Goal: Information Seeking & Learning: Learn about a topic

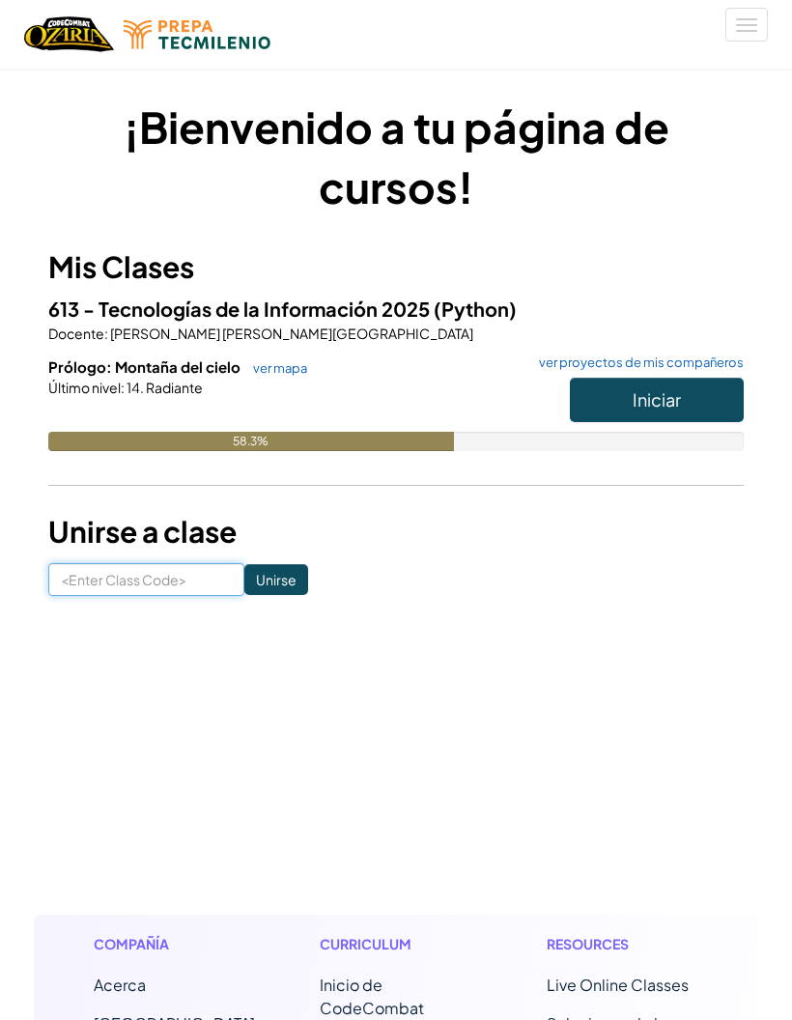
click at [123, 574] on input at bounding box center [146, 579] width 196 height 33
type input "Coinjumppower"
click at [256, 564] on input "Unirse" at bounding box center [276, 579] width 64 height 31
click at [666, 399] on span "Iniciar" at bounding box center [657, 399] width 48 height 22
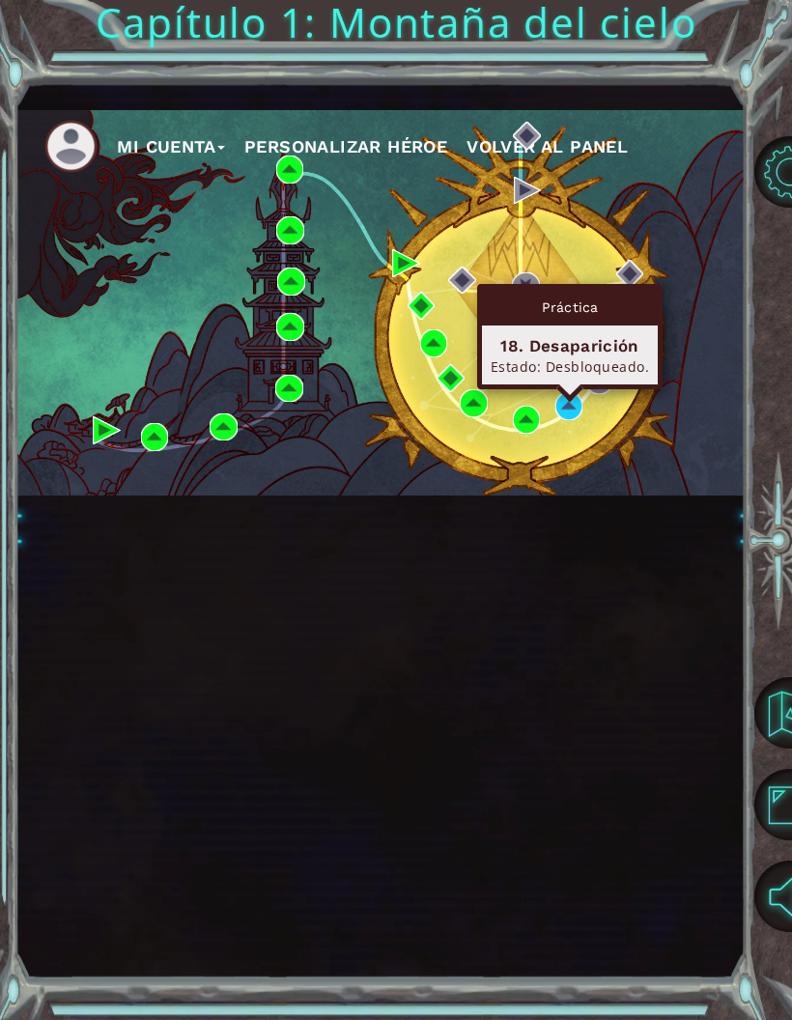
click at [602, 314] on div "Práctica" at bounding box center [570, 307] width 176 height 37
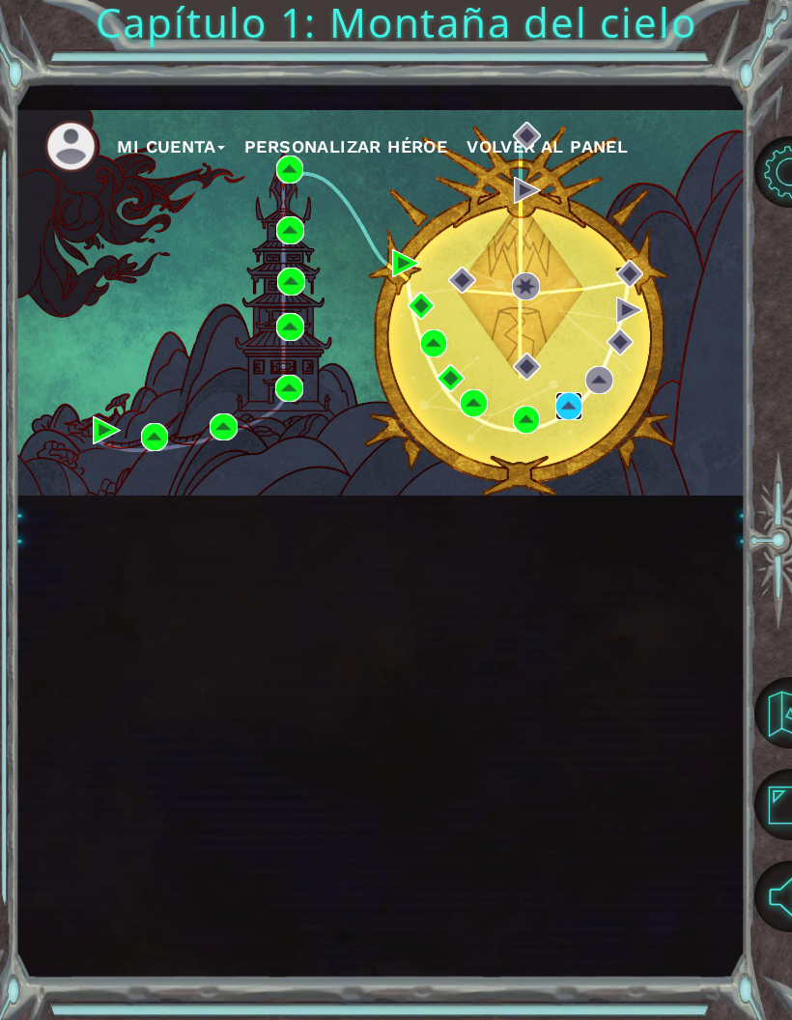
click at [575, 420] on img at bounding box center [569, 406] width 28 height 28
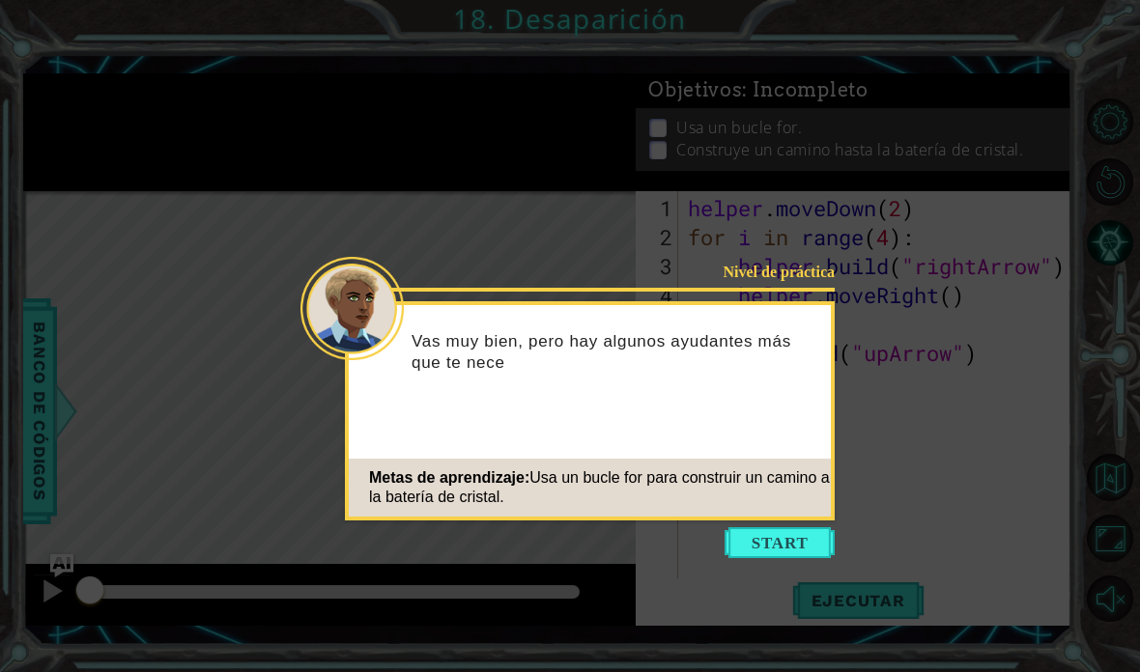
click at [791, 549] on button "Start" at bounding box center [779, 542] width 110 height 31
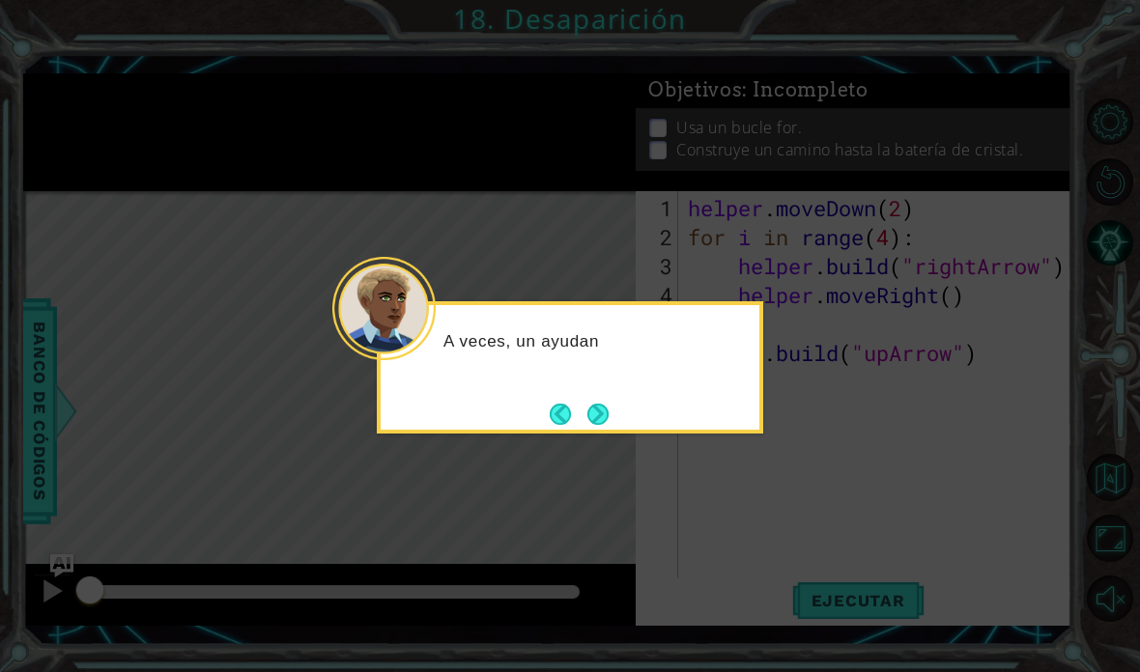
click at [599, 410] on button "Next" at bounding box center [598, 414] width 24 height 24
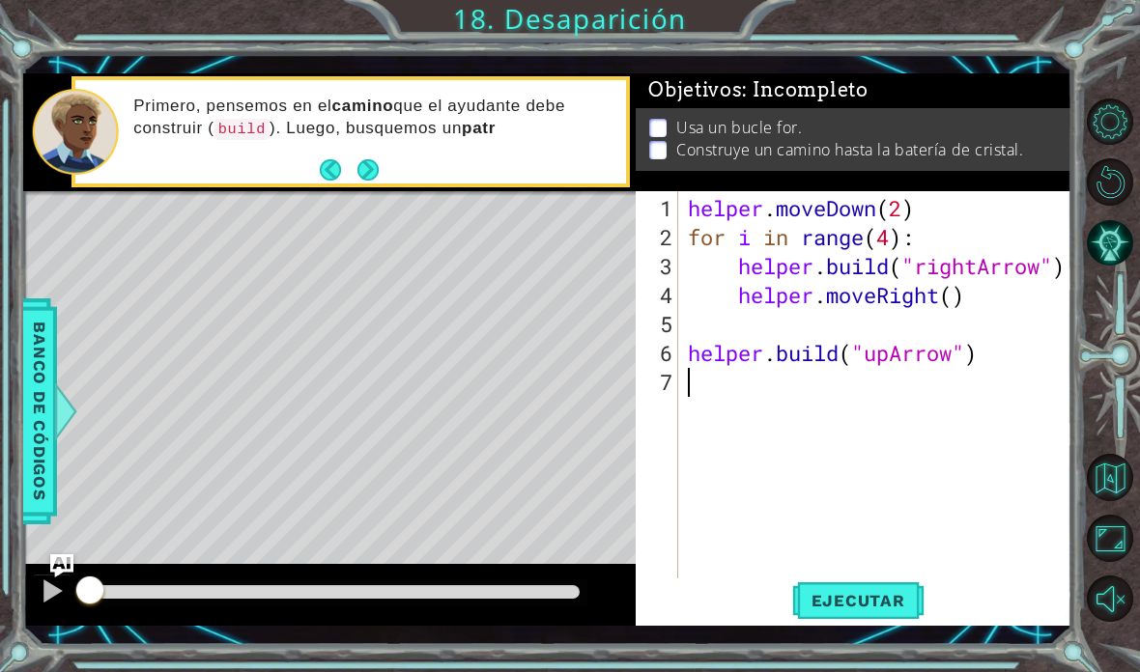
click at [791, 610] on span "Ejecutar" at bounding box center [858, 600] width 132 height 19
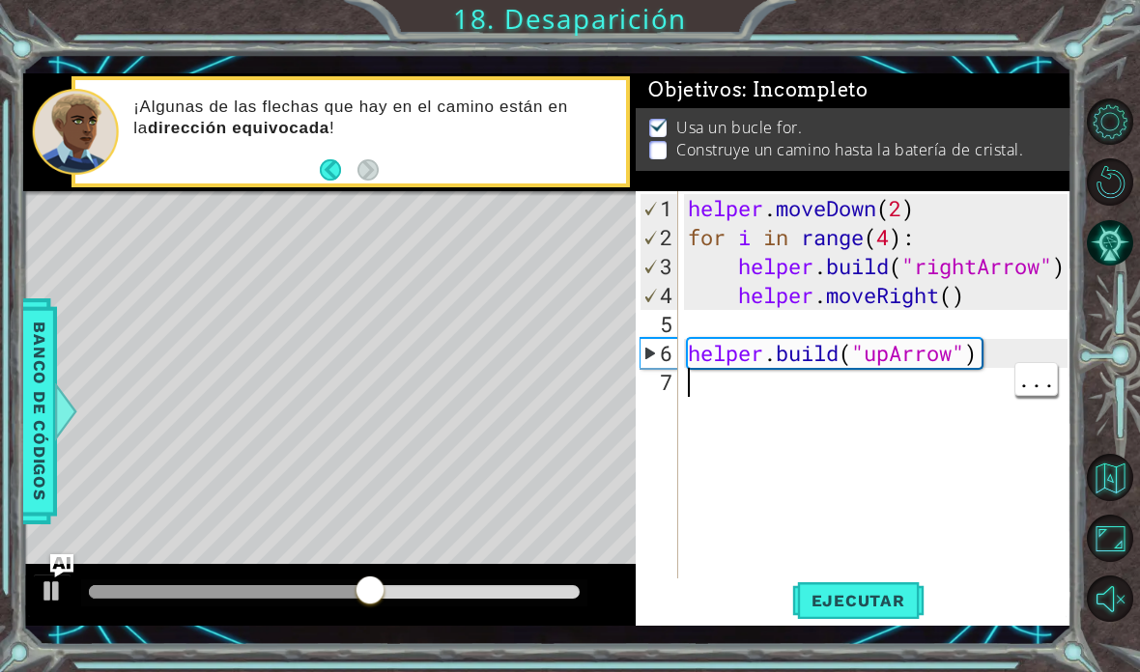
click at [695, 398] on div "helper . moveDown ( 2 ) for i in range ( 4 ) : helper . build ( "rightArrow" ) …" at bounding box center [880, 426] width 393 height 464
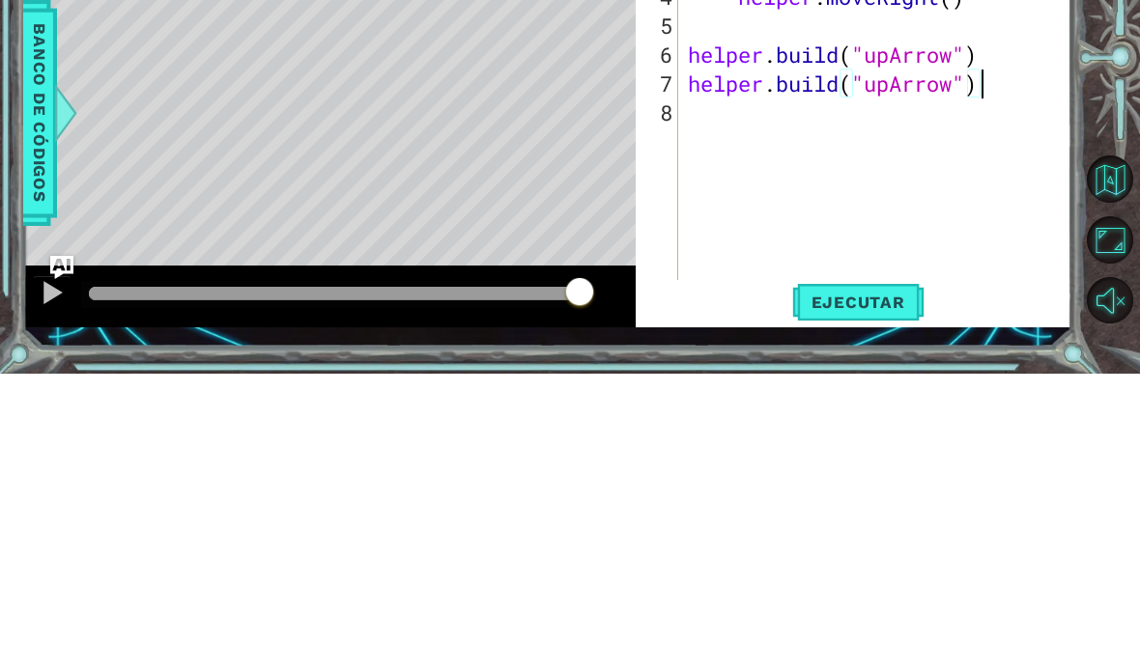
scroll to position [77, 0]
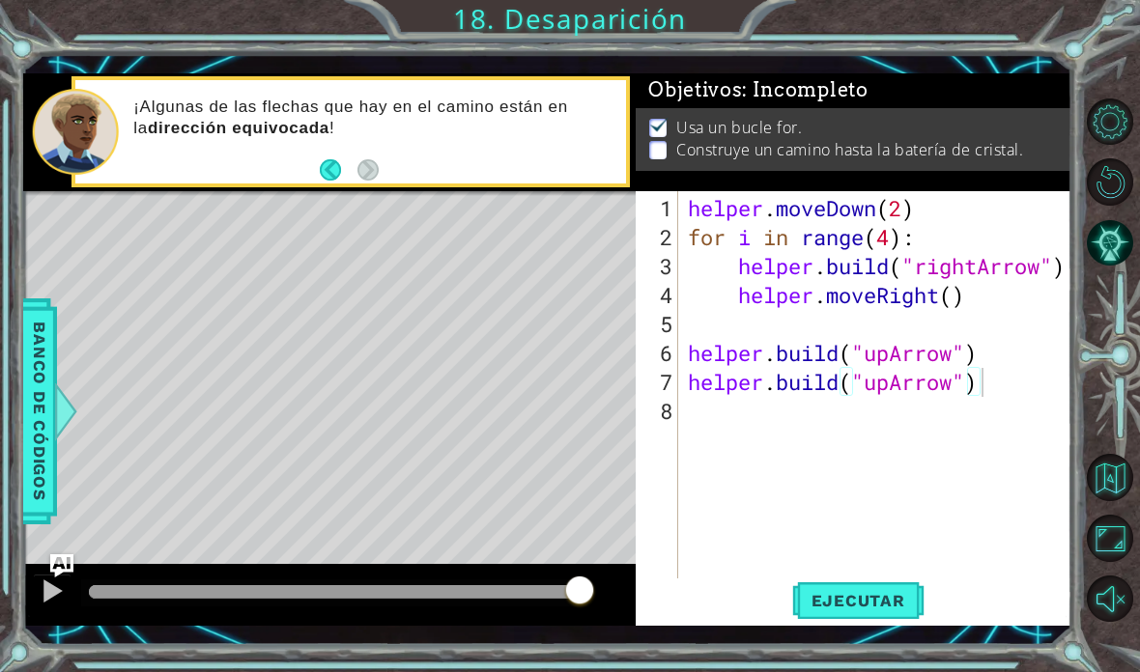
click at [791, 599] on span "Ejecutar" at bounding box center [858, 600] width 132 height 19
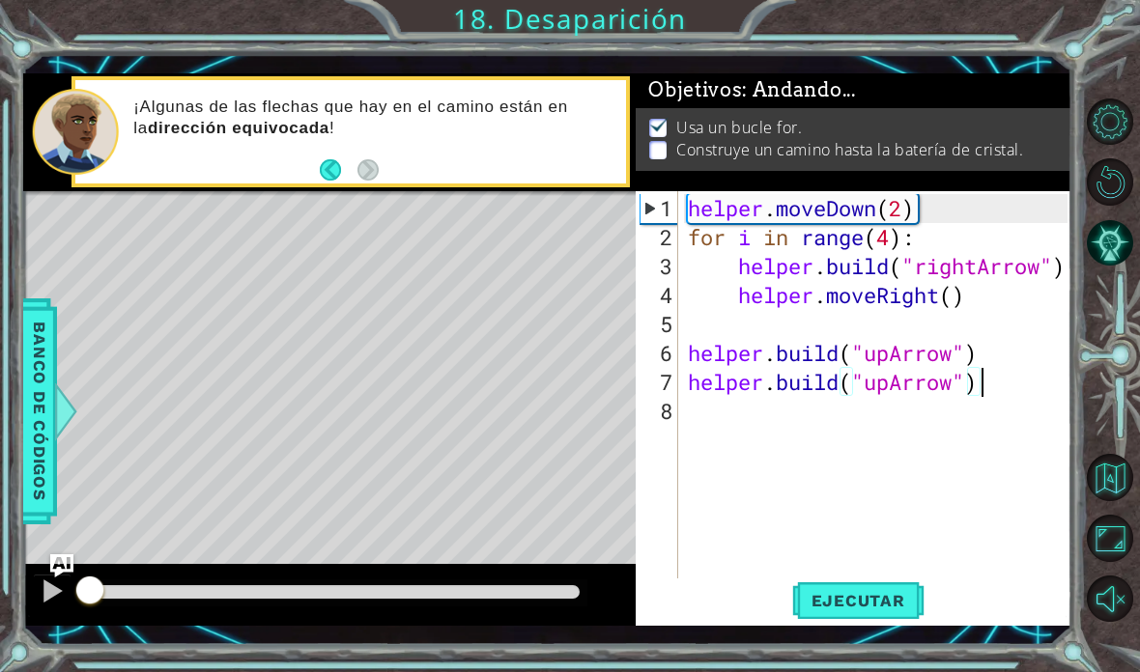
scroll to position [34, 105]
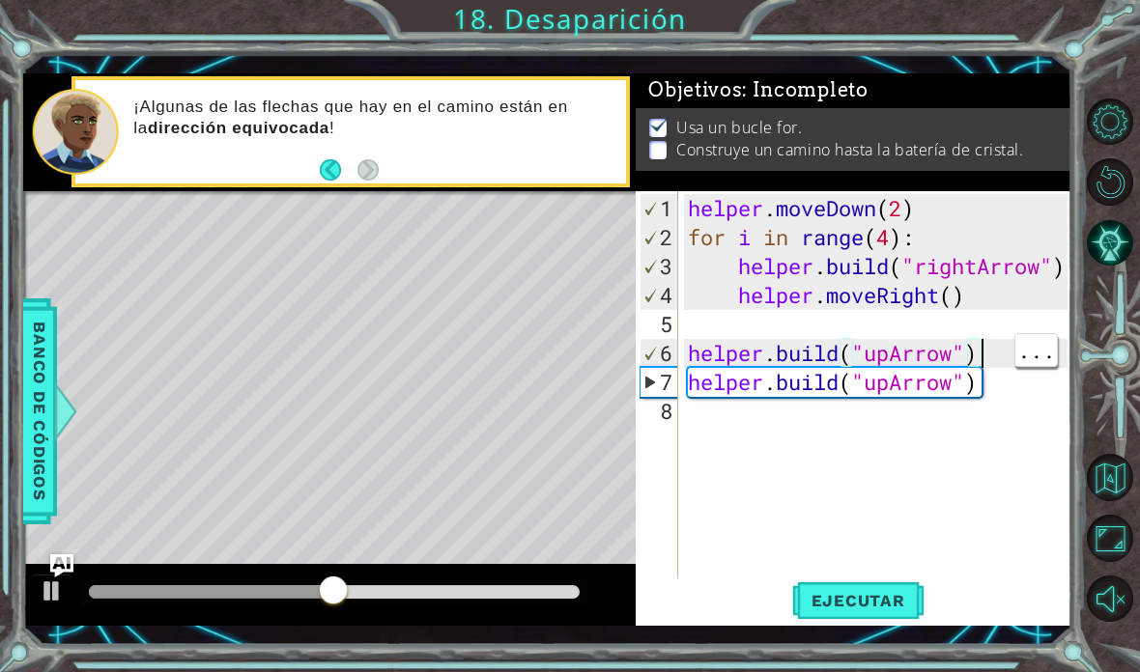
click at [791, 349] on div "helper . moveDown ( 2 ) for i in range ( 4 ) : helper . build ( "rightArrow" ) …" at bounding box center [880, 426] width 393 height 464
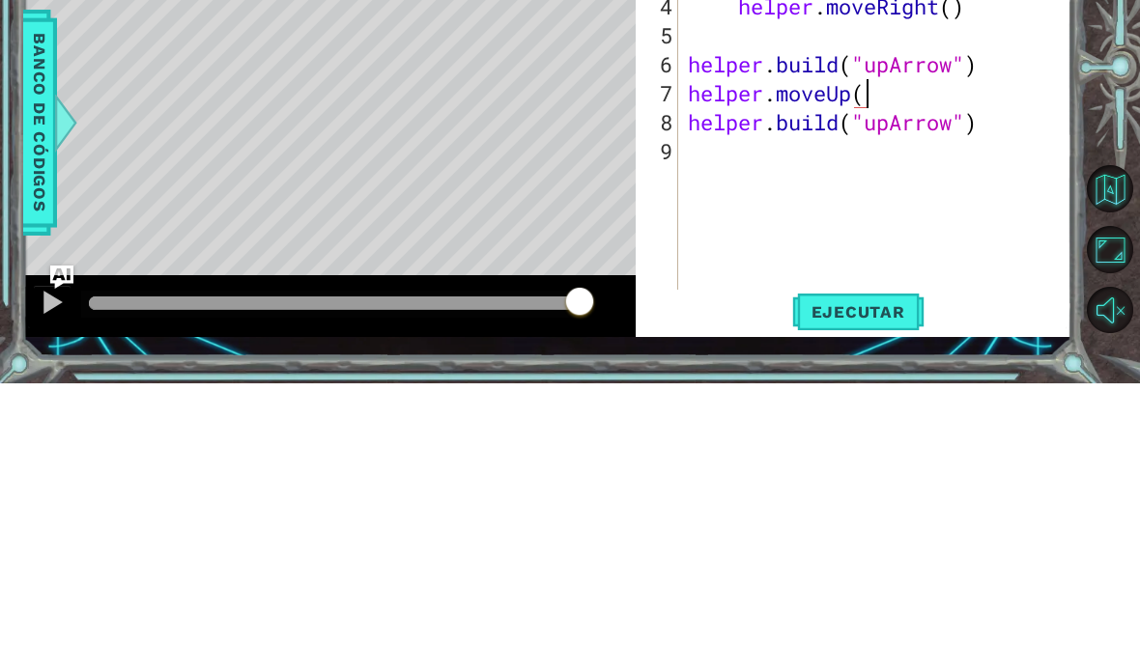
scroll to position [34, 226]
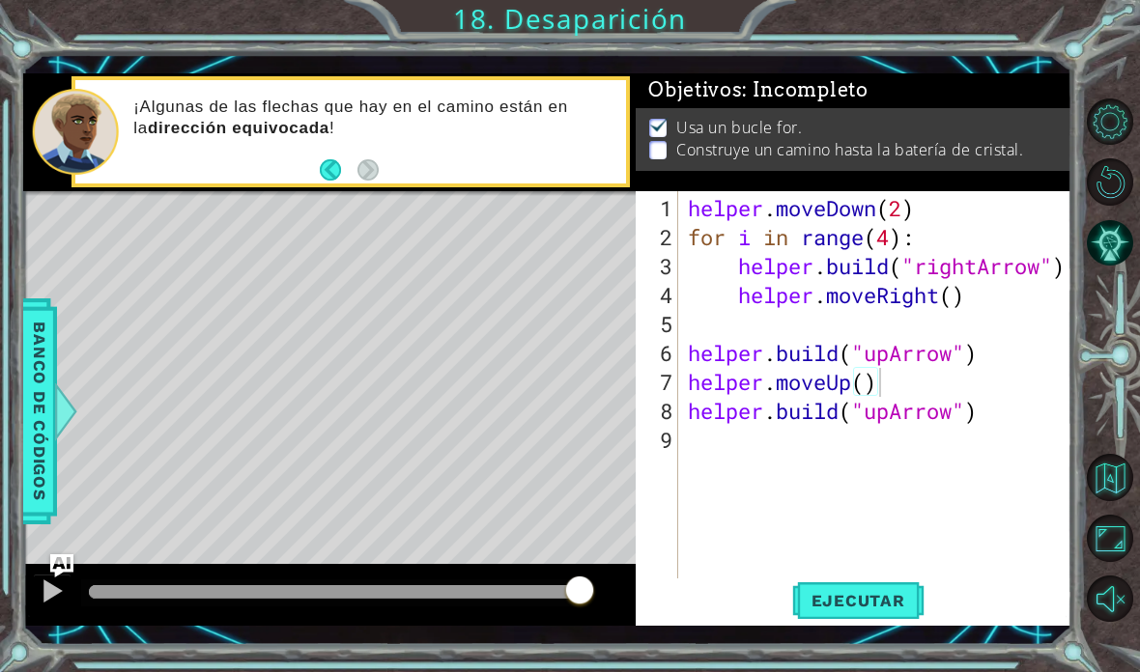
click at [791, 599] on span "Ejecutar" at bounding box center [858, 600] width 132 height 19
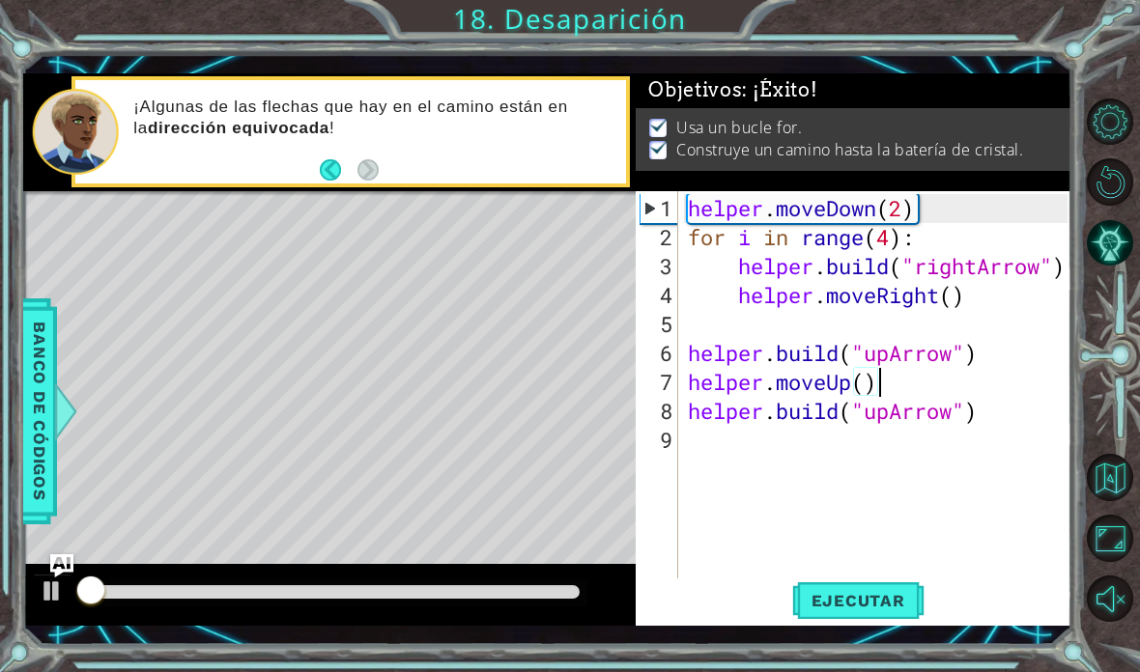
scroll to position [34, 105]
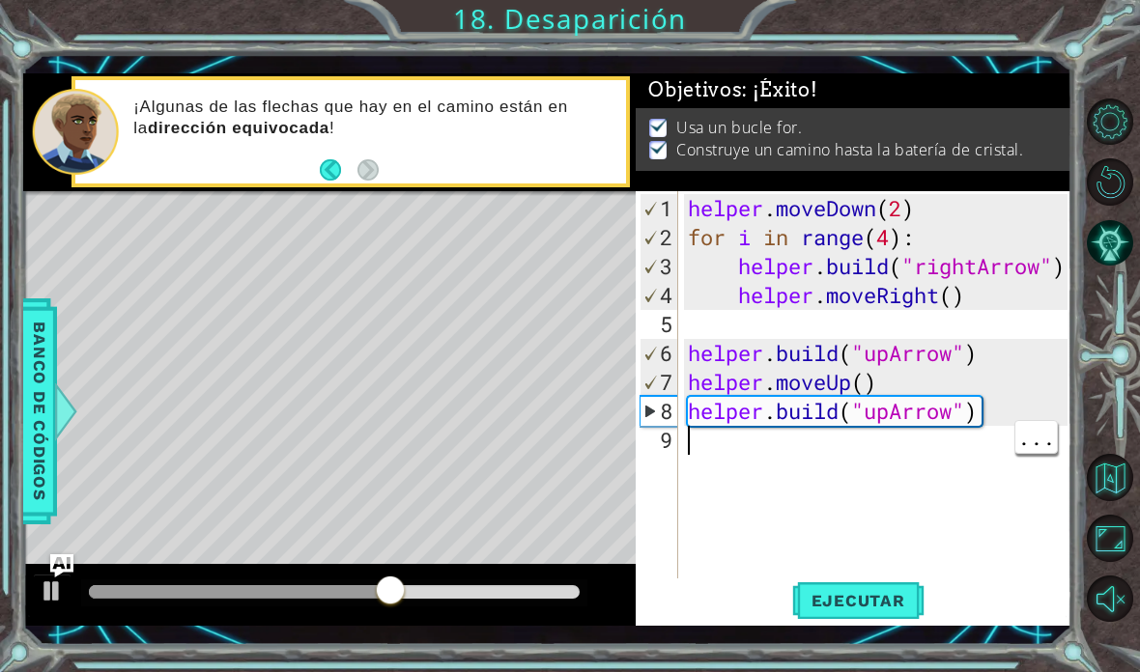
click at [791, 453] on div "helper . moveDown ( 2 ) for i in range ( 4 ) : helper . build ( "rightArrow" ) …" at bounding box center [880, 426] width 393 height 464
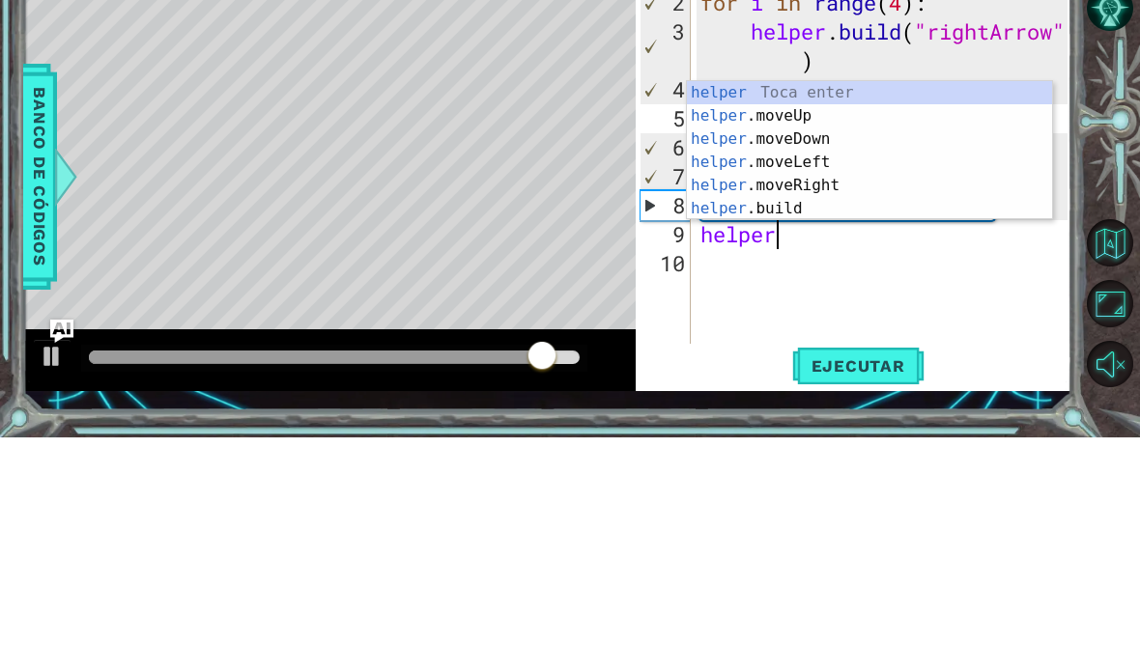
scroll to position [34, 111]
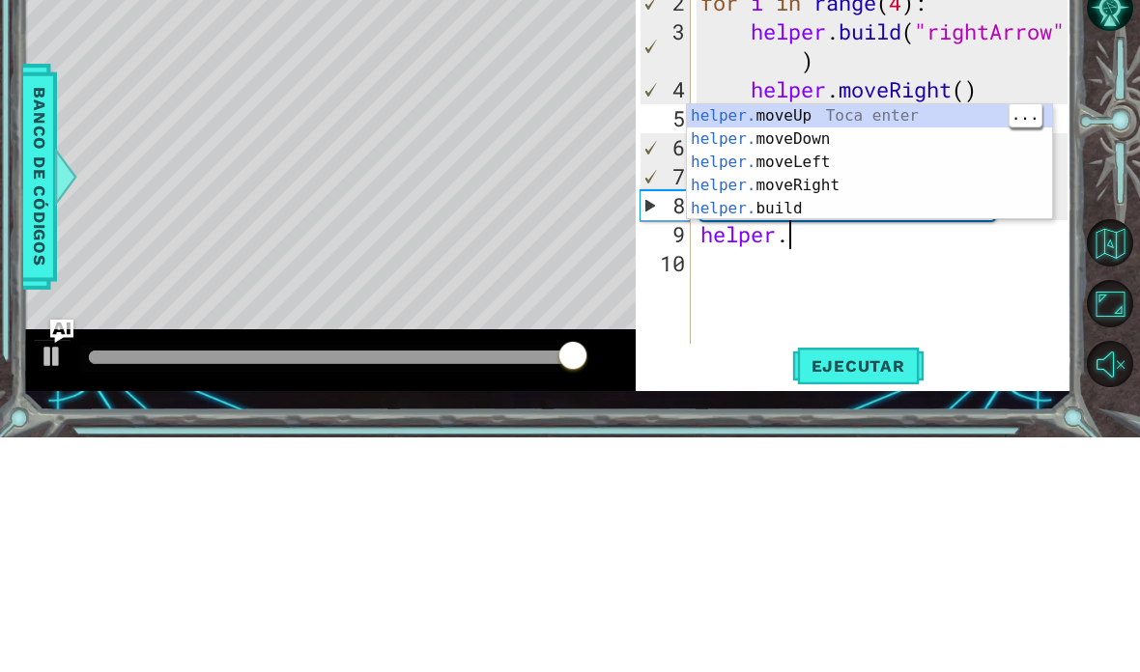
type textarea "abelper.cde fg"
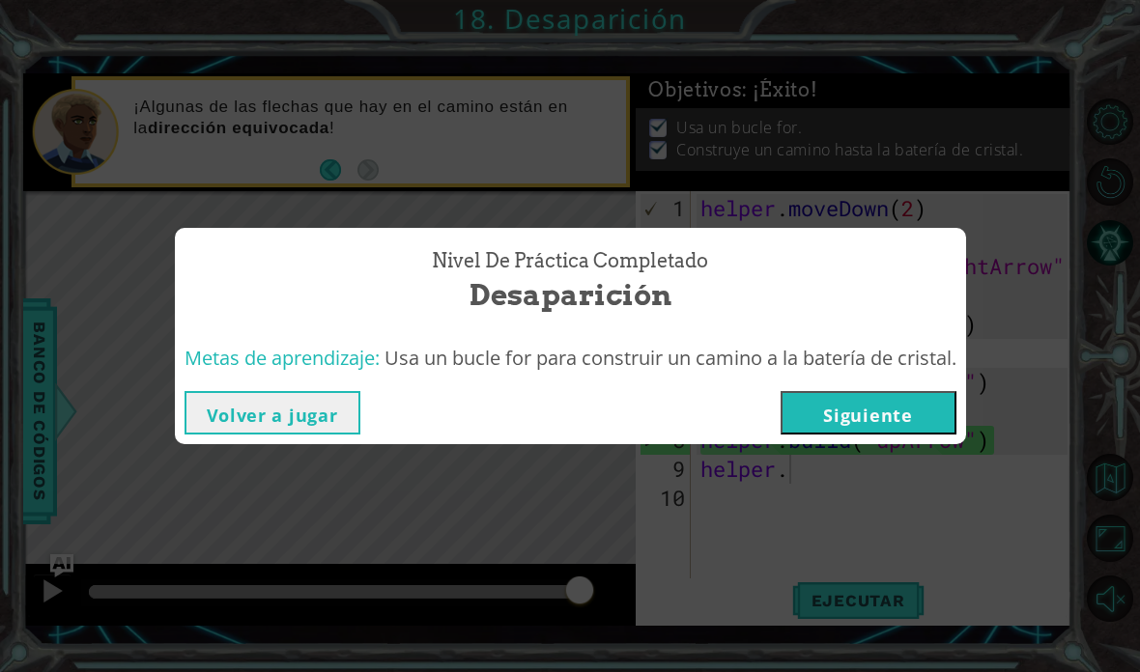
click at [791, 410] on button "Siguiente" at bounding box center [868, 412] width 176 height 43
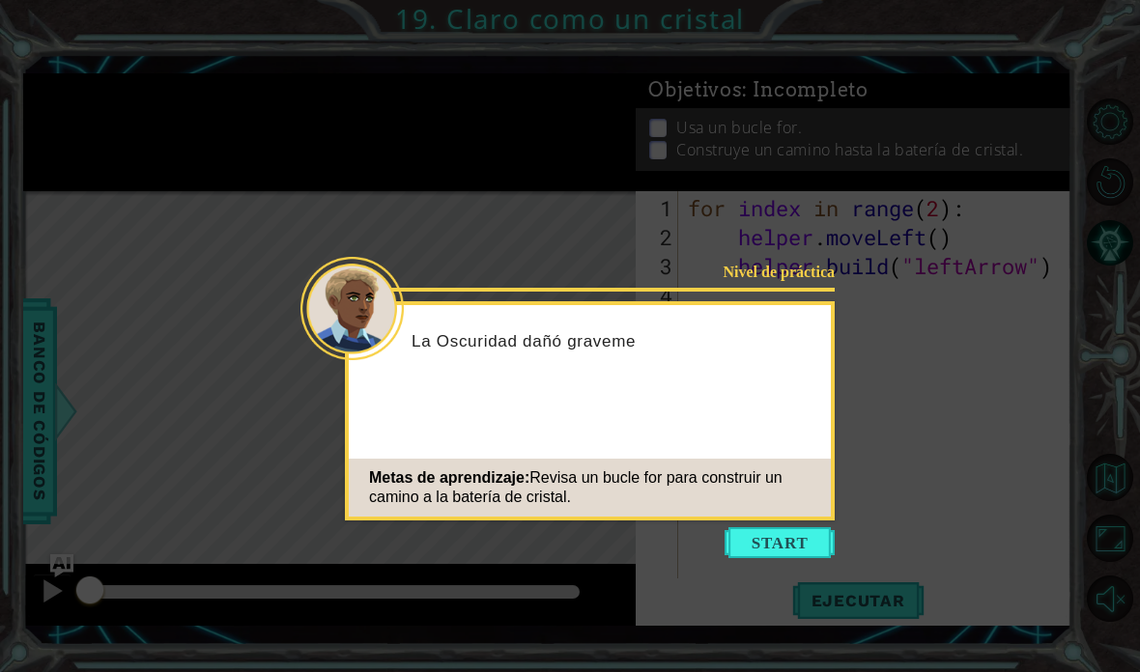
click at [777, 553] on button "Start" at bounding box center [779, 542] width 110 height 31
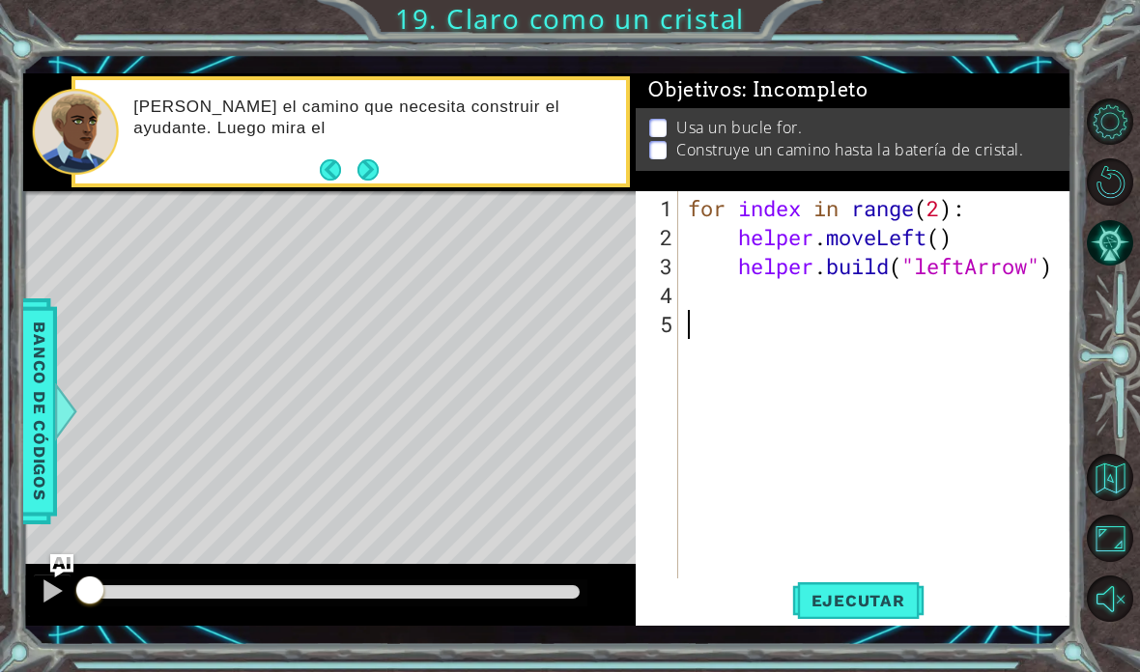
click at [791, 672] on html "1 ההההההההההההההההההההההההההההההההההההההההההההההההההההההההההההההההההההההההההההה…" at bounding box center [570, 336] width 1140 height 672
click at [791, 671] on div "1 ההההההההההההההההההההההההההההההההההההההההההההההההההההההההההההההההההההההההההההה…" at bounding box center [570, 336] width 1140 height 672
click at [791, 293] on div "for index in range ( 2 ) : helper . moveLeft ( ) helper . build ( "leftArrow" )" at bounding box center [880, 426] width 393 height 464
click at [791, 595] on span "Ejecutar" at bounding box center [858, 600] width 132 height 19
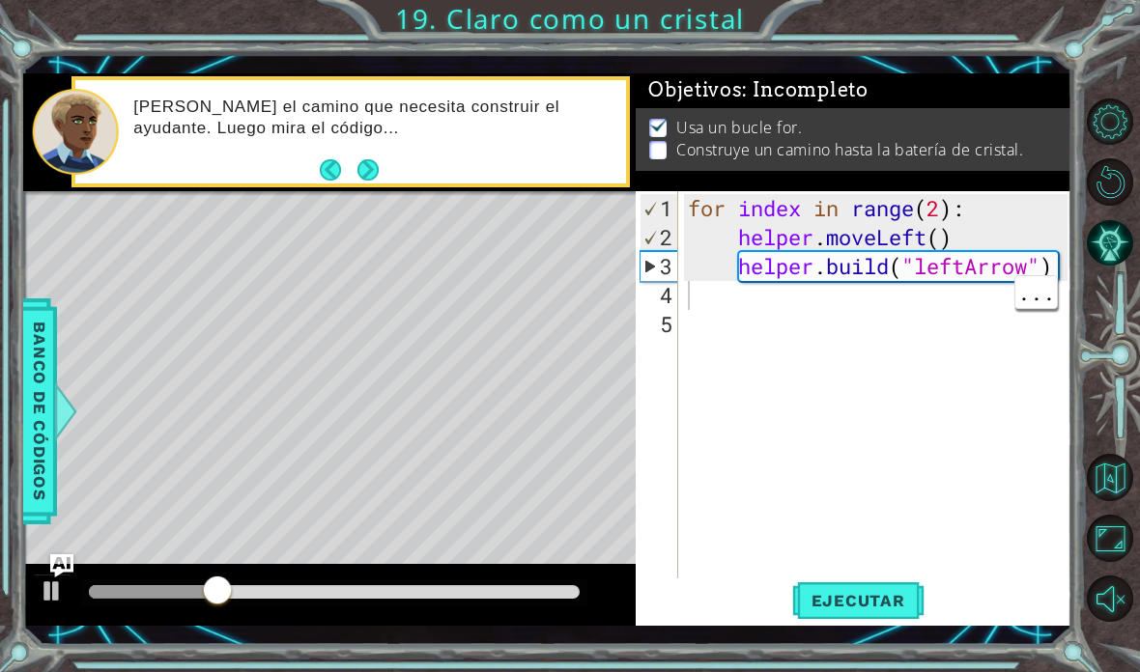
click at [791, 317] on div "for index in range ( 2 ) : helper . moveLeft ( ) helper . build ( "leftArrow" )" at bounding box center [880, 426] width 393 height 464
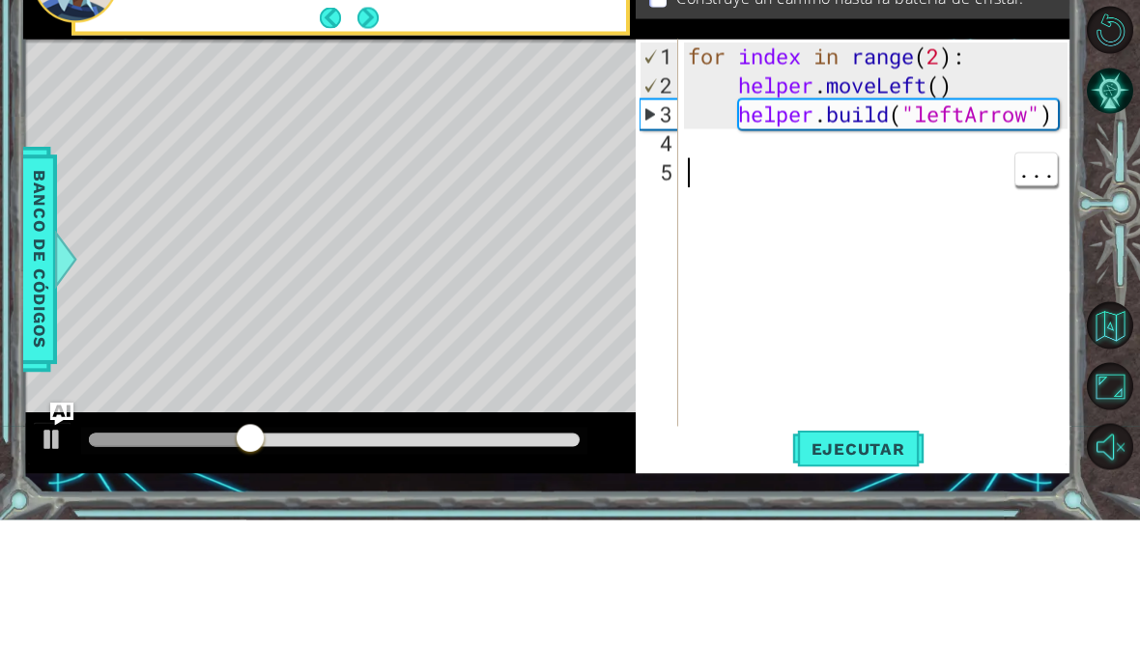
click at [706, 194] on div "for index in range ( 2 ) : helper . moveLeft ( ) helper . build ( "leftArrow" )" at bounding box center [880, 426] width 393 height 464
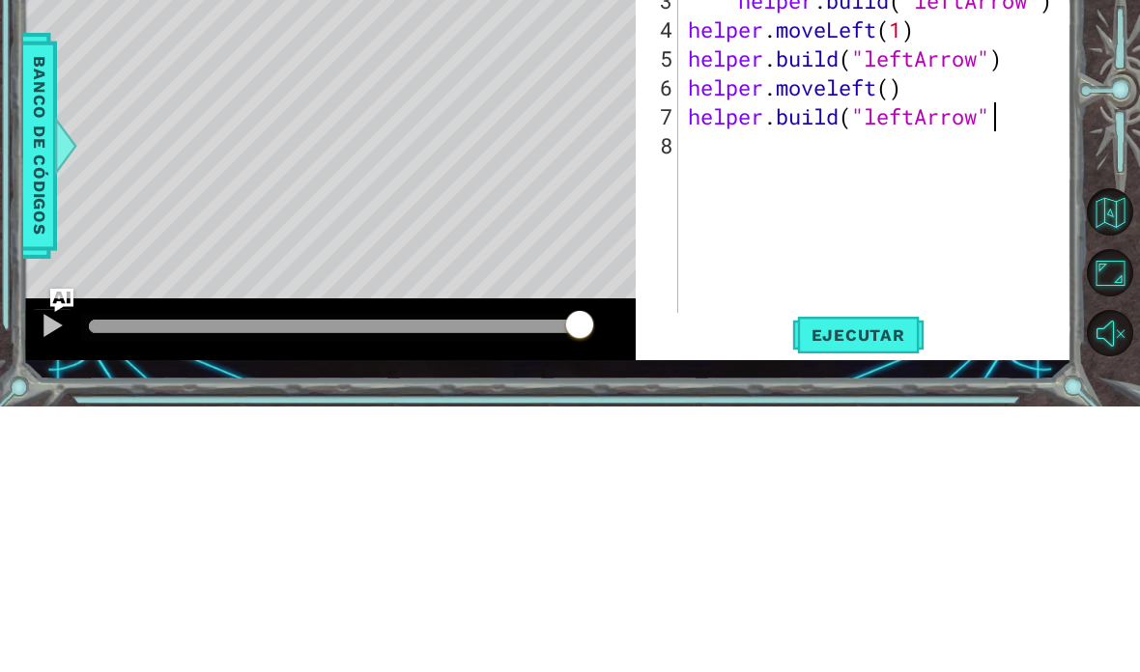
scroll to position [34, 341]
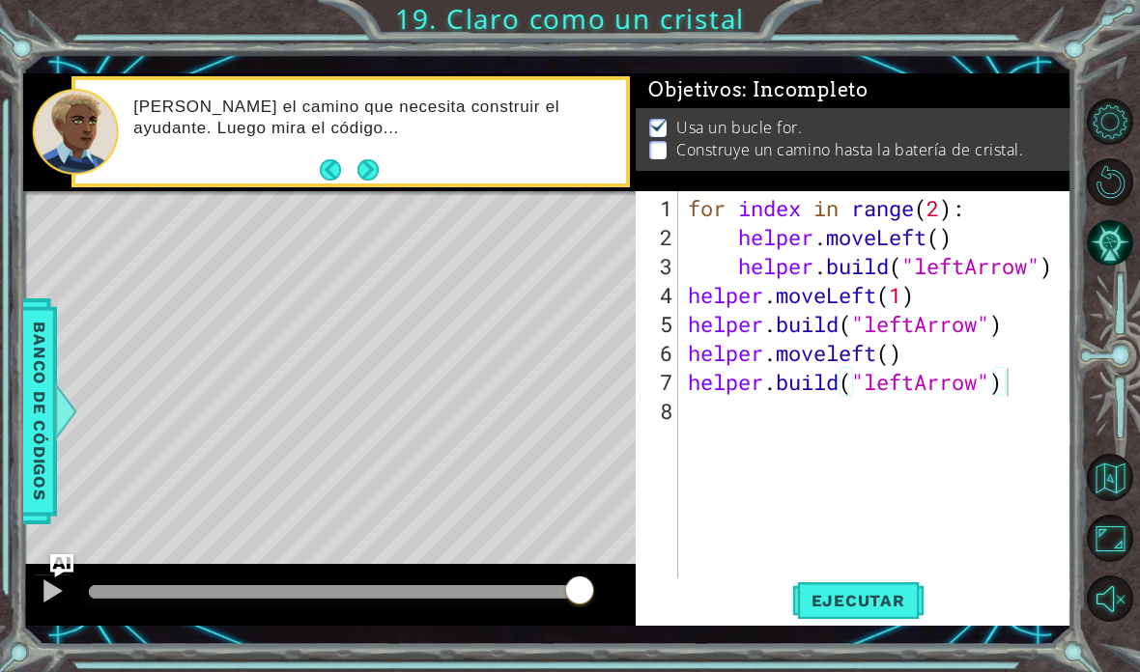
click at [791, 600] on span "Ejecutar" at bounding box center [858, 600] width 132 height 19
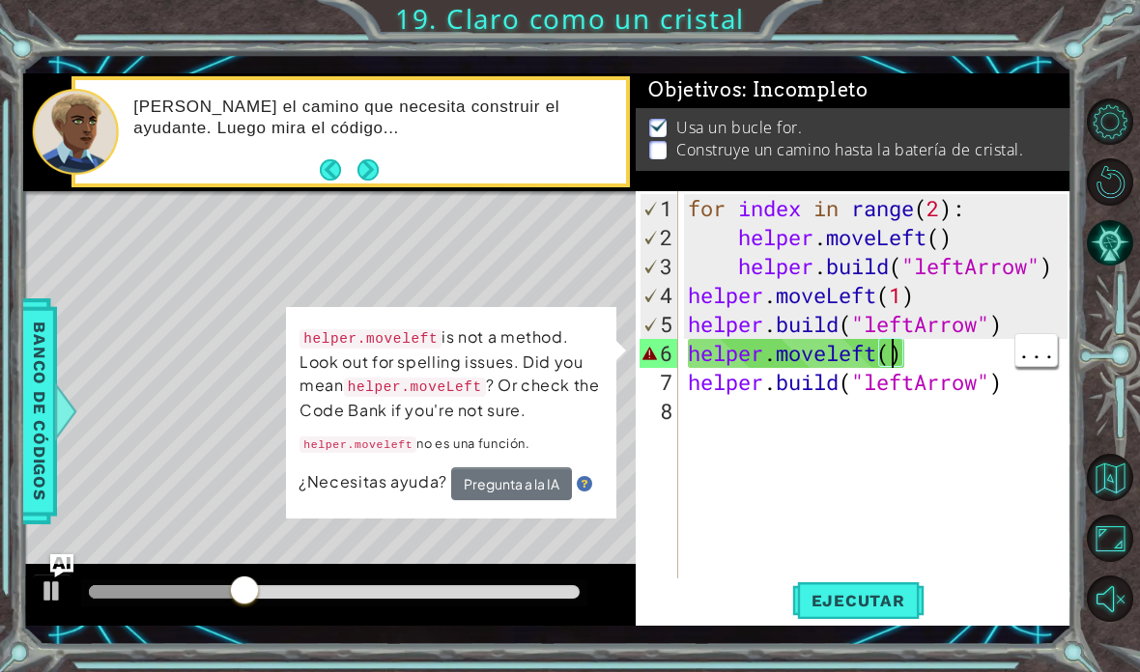
click at [791, 355] on div "for index in range ( 2 ) : helper . moveLeft ( ) helper . build ( "leftArrow" )…" at bounding box center [880, 426] width 393 height 464
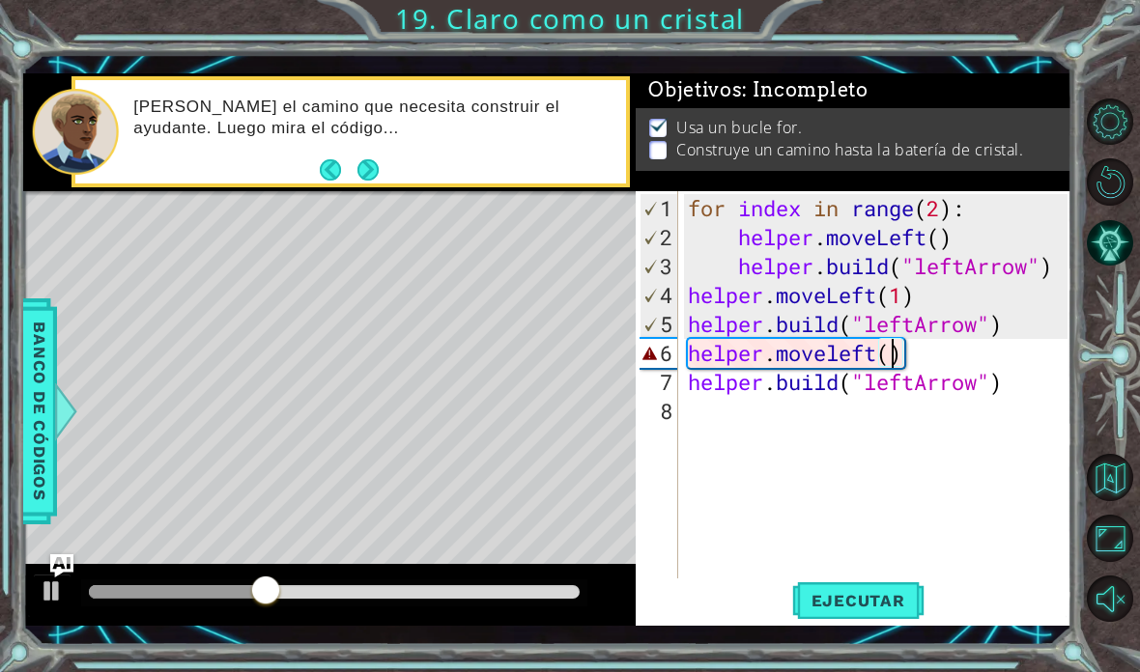
scroll to position [34, 47]
click at [791, 587] on button "Ejecutar" at bounding box center [858, 600] width 132 height 43
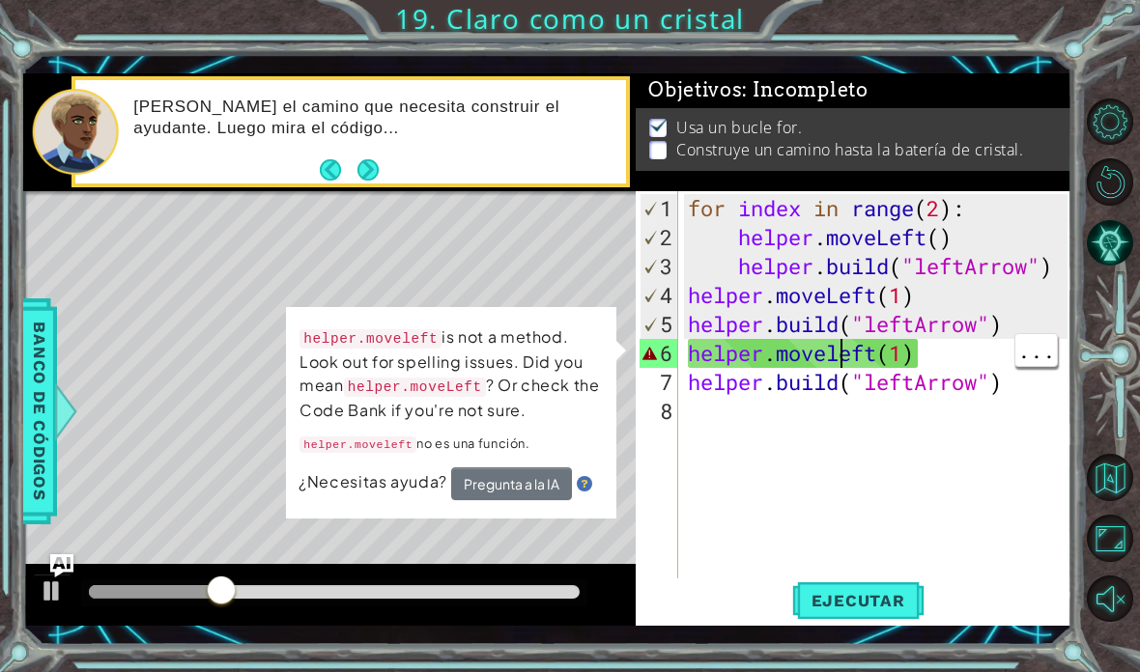
click at [791, 354] on div "for index in range ( 2 ) : helper . moveLeft ( ) helper . build ( "leftArrow" )…" at bounding box center [880, 426] width 393 height 464
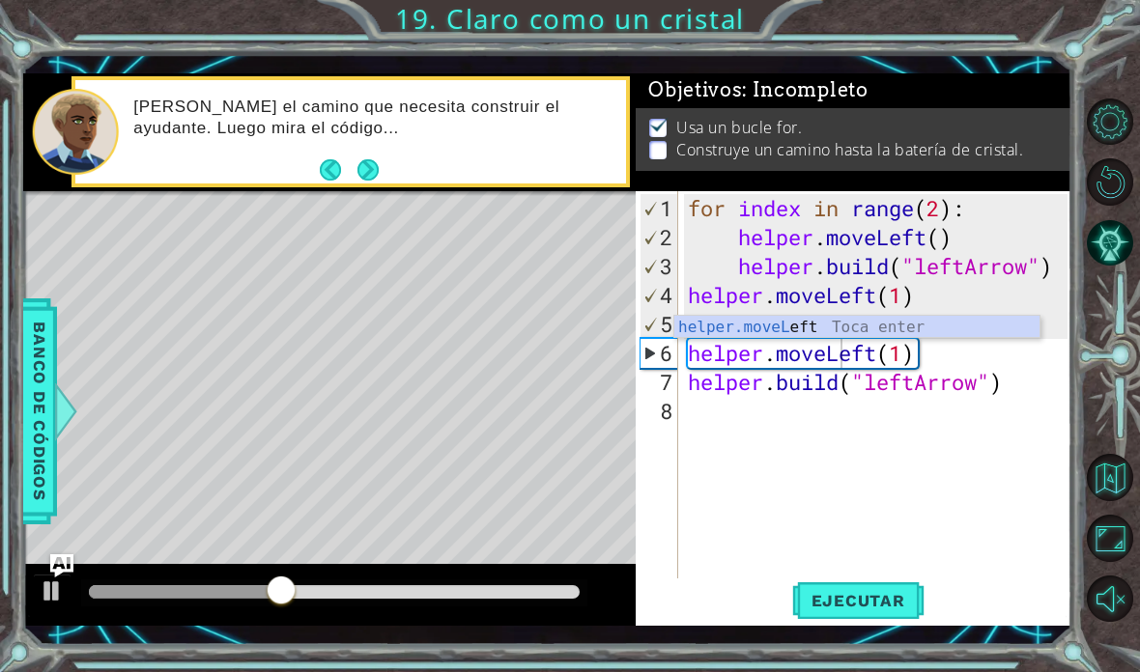
type textarea "abcde fg"
click at [791, 607] on span "Ejecutar" at bounding box center [858, 600] width 132 height 19
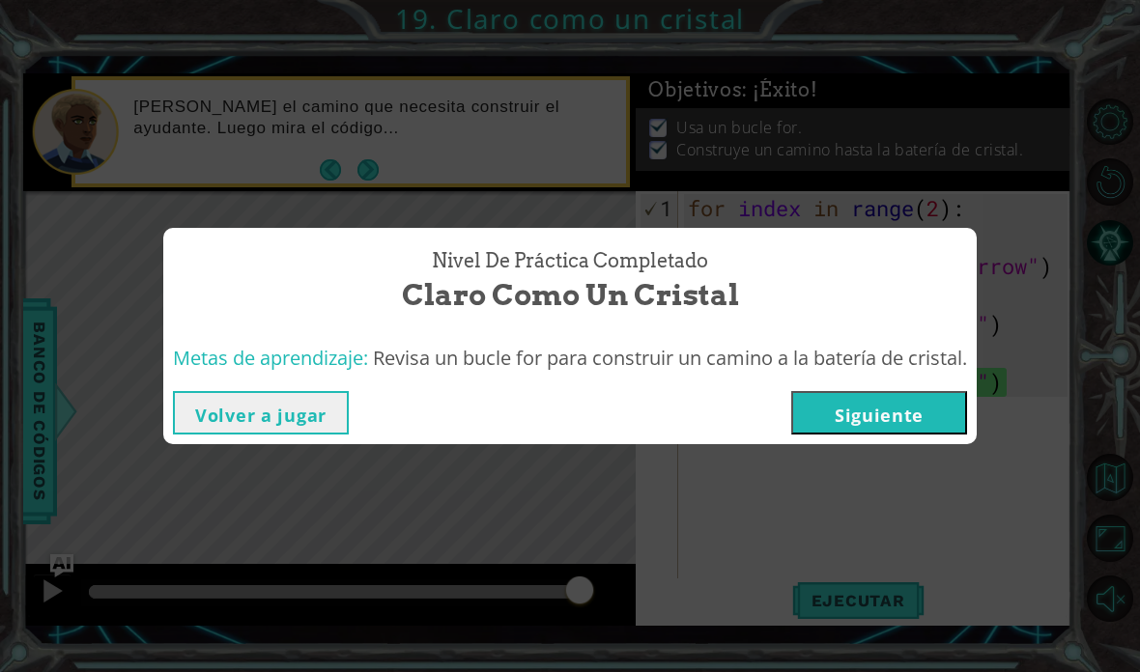
click at [791, 406] on button "Siguiente" at bounding box center [879, 412] width 176 height 43
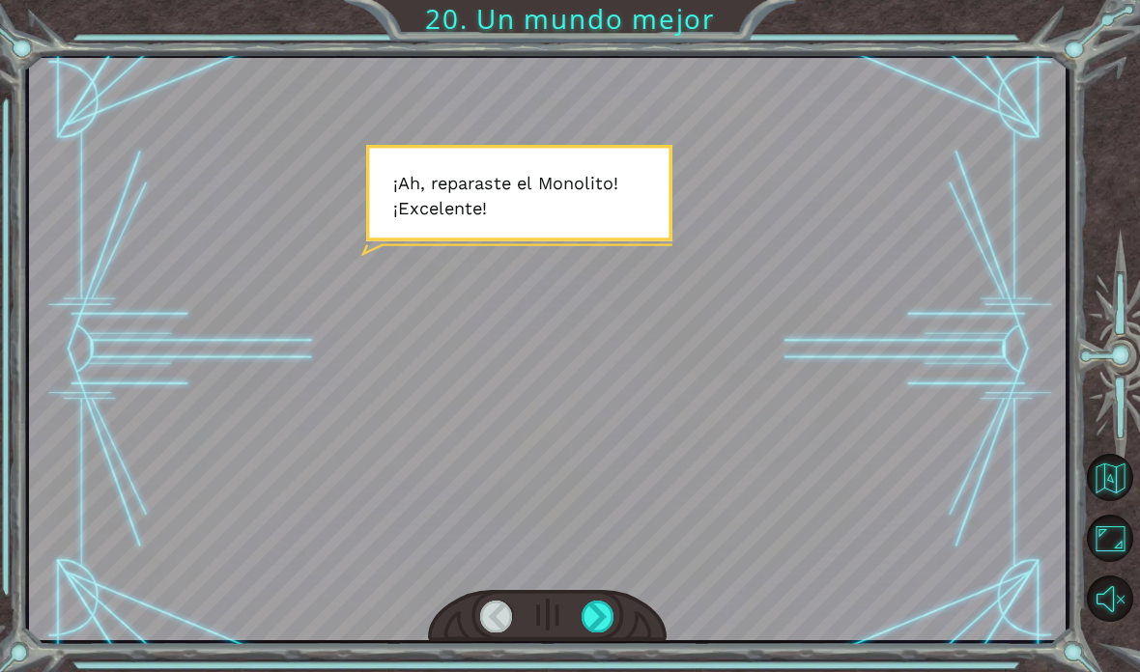
click at [598, 672] on html "Temporary Text ¡ A h , r e p a r a s t e e l M o n o l i t o ! ¡ E x c e l e n …" at bounding box center [570, 336] width 1140 height 672
click at [596, 672] on html "Temporary Text ¡ A h , r e p a r a s t e e l M o n o l i t o ! ¡ E x c e l e n …" at bounding box center [570, 336] width 1140 height 672
click at [762, 564] on div at bounding box center [546, 349] width 1035 height 582
click at [688, 649] on div "Temporary Text ¡ A h , r e p a r a s t e e l M o n o l i t o ! ¡ E x c e l e n …" at bounding box center [570, 336] width 1140 height 672
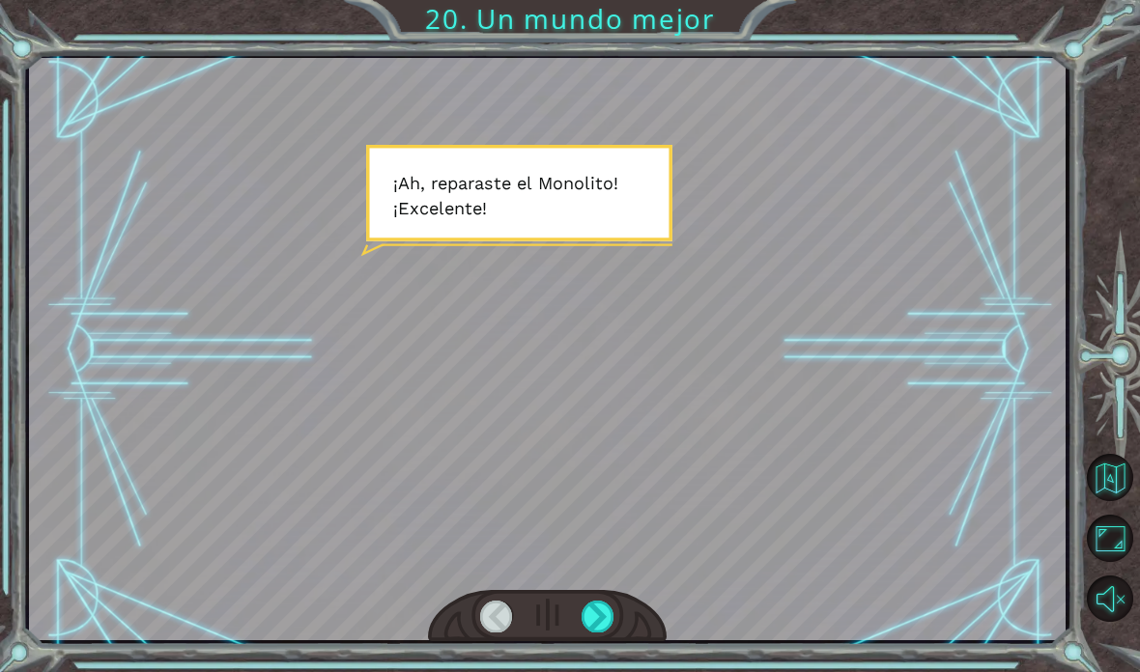
click at [594, 672] on html "Temporary Text ¡ A h , r e p a r a s t e e l M o n o l i t o ! ¡ E x c e l e n …" at bounding box center [570, 336] width 1140 height 672
click at [595, 672] on html "Temporary Text ¡ A h , r e p a r a s t e e l M o n o l i t o ! ¡ E x c e l e n …" at bounding box center [570, 336] width 1140 height 672
click at [603, 669] on div "Temporary Text ¡ A h , r e p a r a s t e e l M o n o l i t o ! ¡ E x c e l e n …" at bounding box center [570, 336] width 1140 height 672
click at [640, 490] on div at bounding box center [546, 349] width 1035 height 582
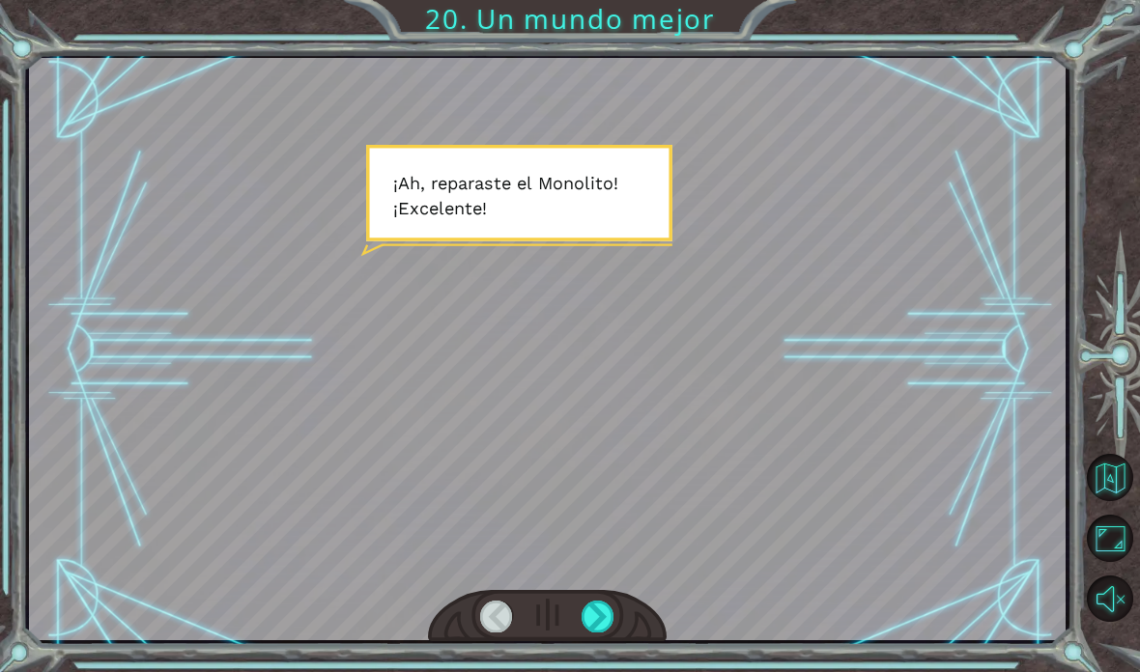
click at [633, 272] on div at bounding box center [546, 349] width 1035 height 582
click at [573, 410] on div at bounding box center [546, 349] width 1035 height 582
click at [585, 623] on div at bounding box center [597, 617] width 33 height 32
click at [791, 529] on div at bounding box center [546, 349] width 1035 height 582
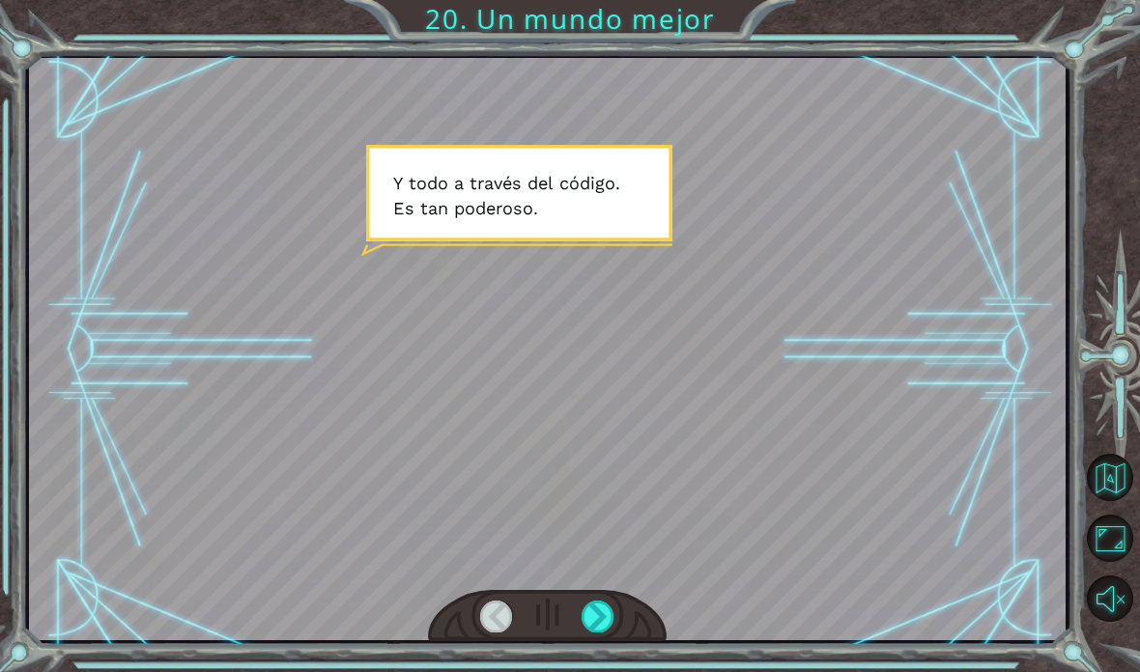
click at [594, 611] on div at bounding box center [597, 617] width 33 height 32
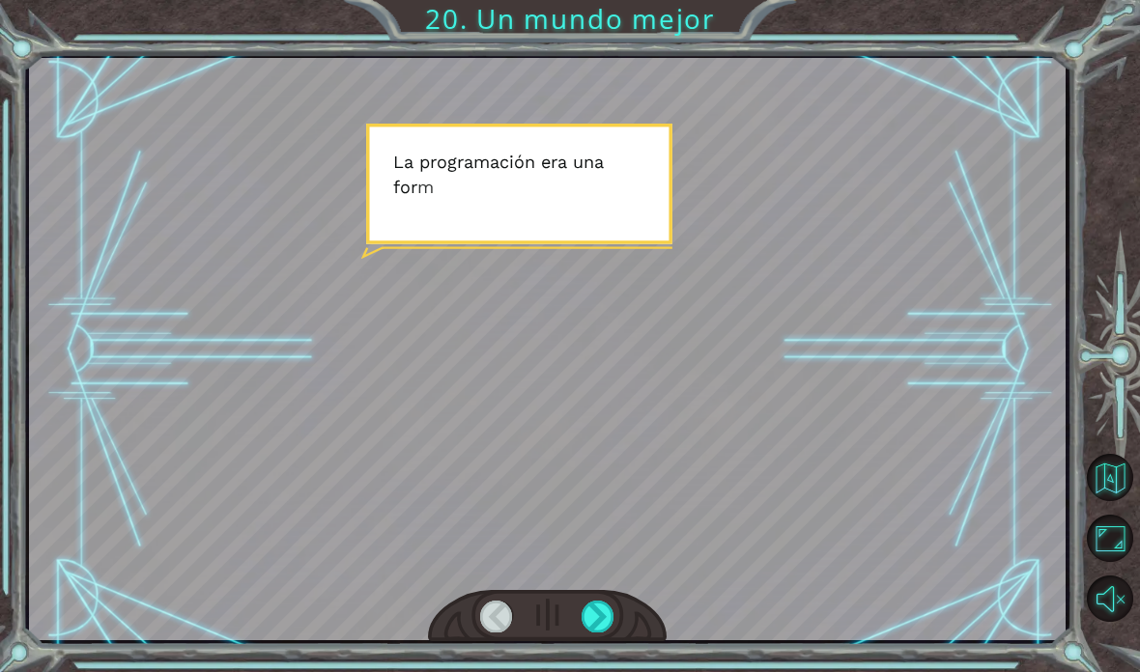
click at [606, 609] on div at bounding box center [597, 617] width 33 height 32
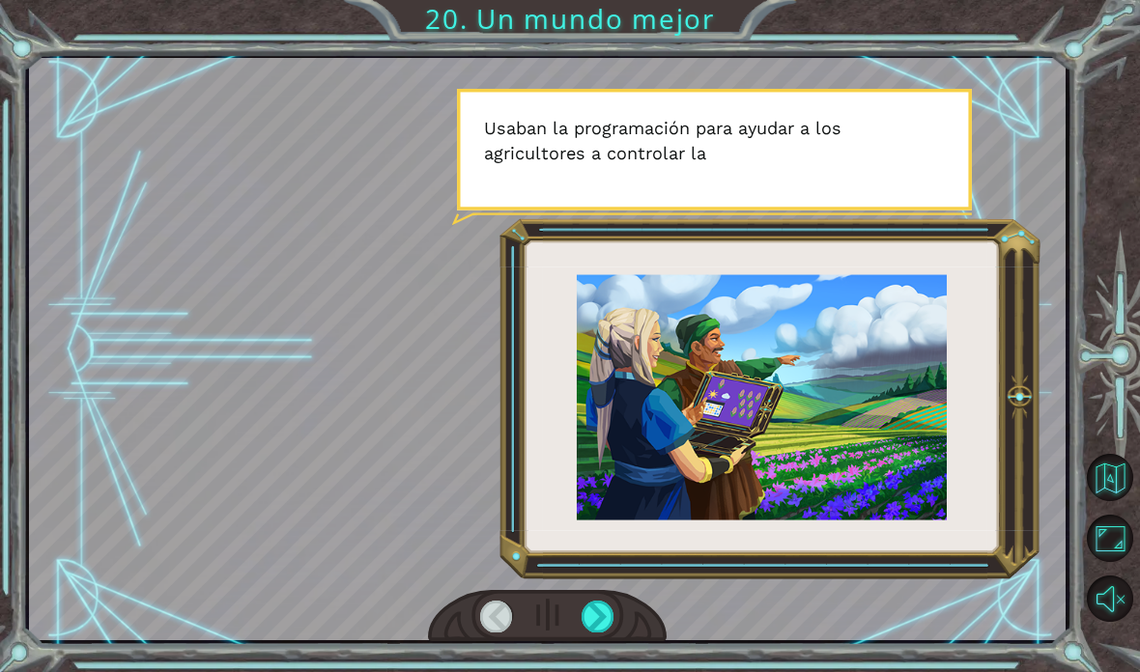
click at [593, 612] on div at bounding box center [597, 617] width 33 height 32
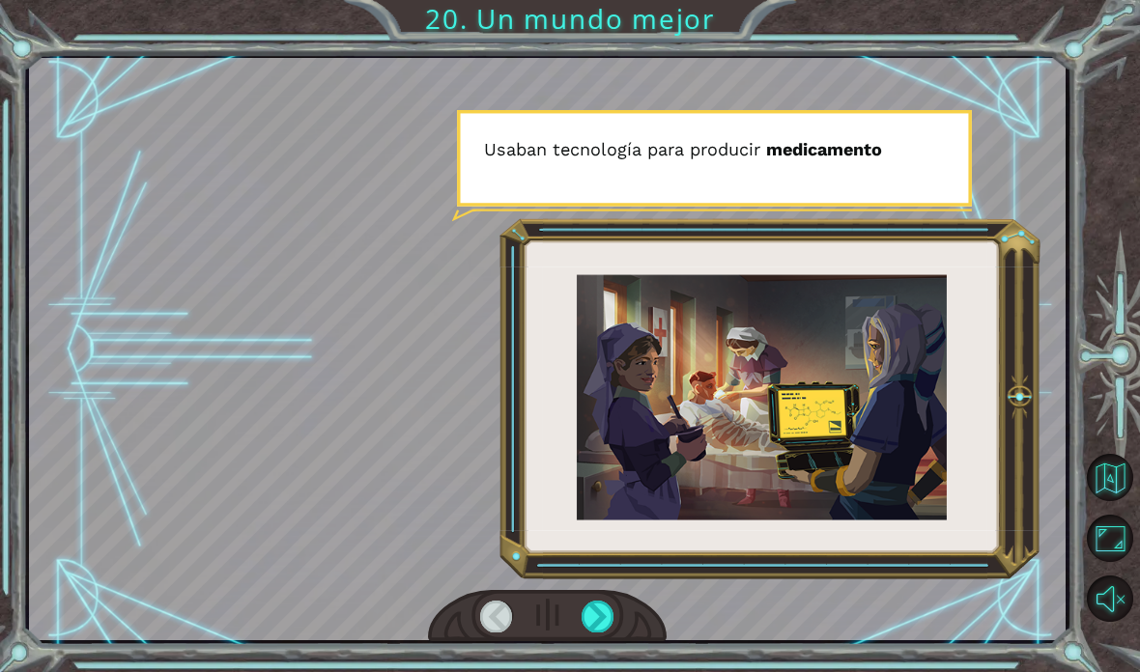
click at [592, 623] on div at bounding box center [597, 617] width 33 height 32
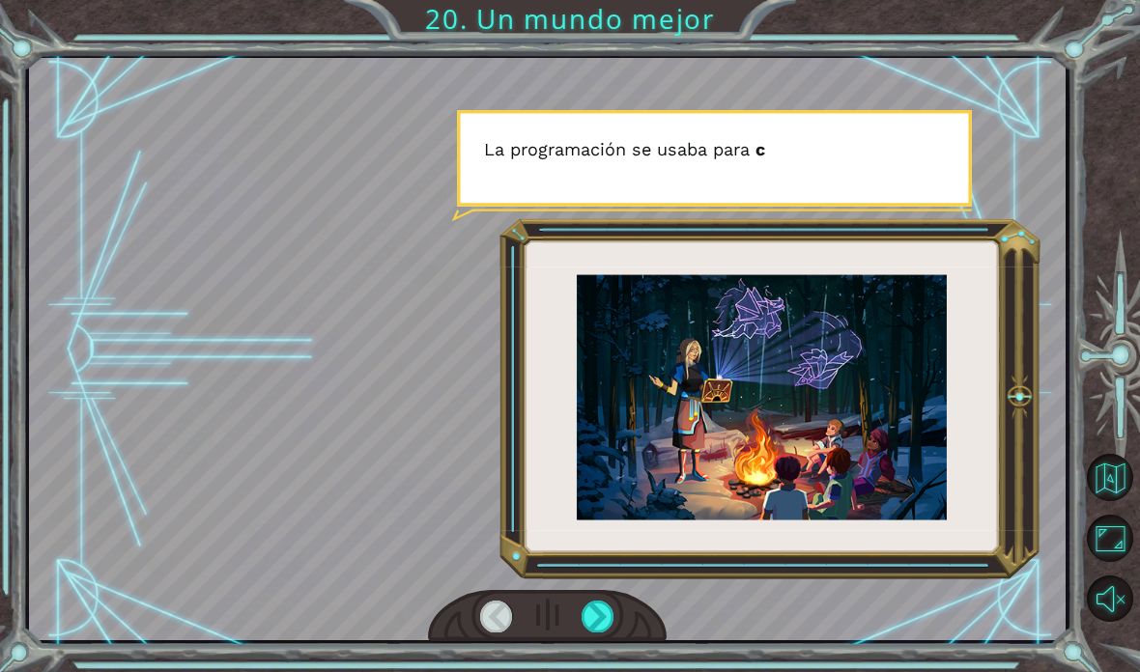
click at [596, 614] on div at bounding box center [597, 617] width 33 height 32
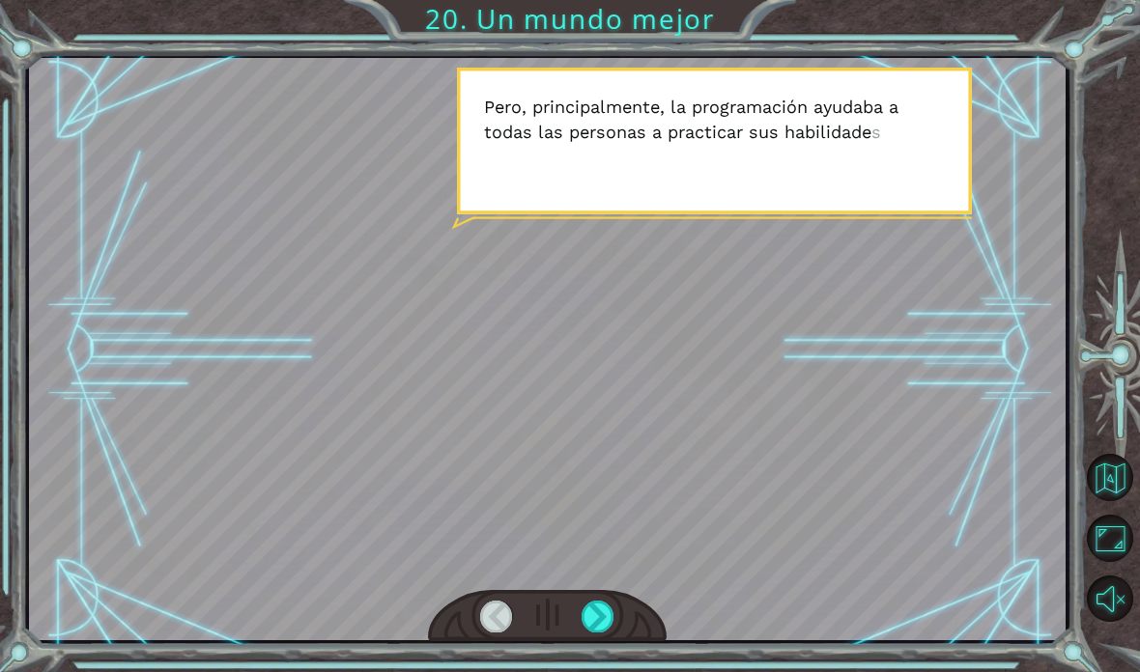
click at [600, 616] on div at bounding box center [597, 617] width 33 height 32
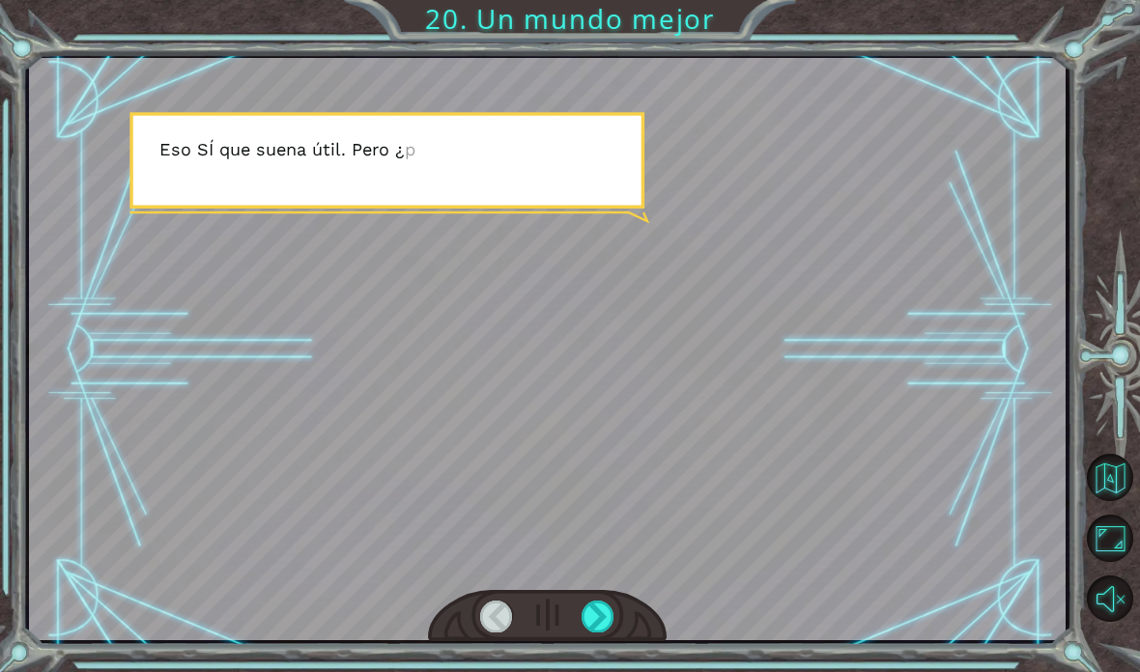
click at [597, 609] on div at bounding box center [597, 617] width 33 height 32
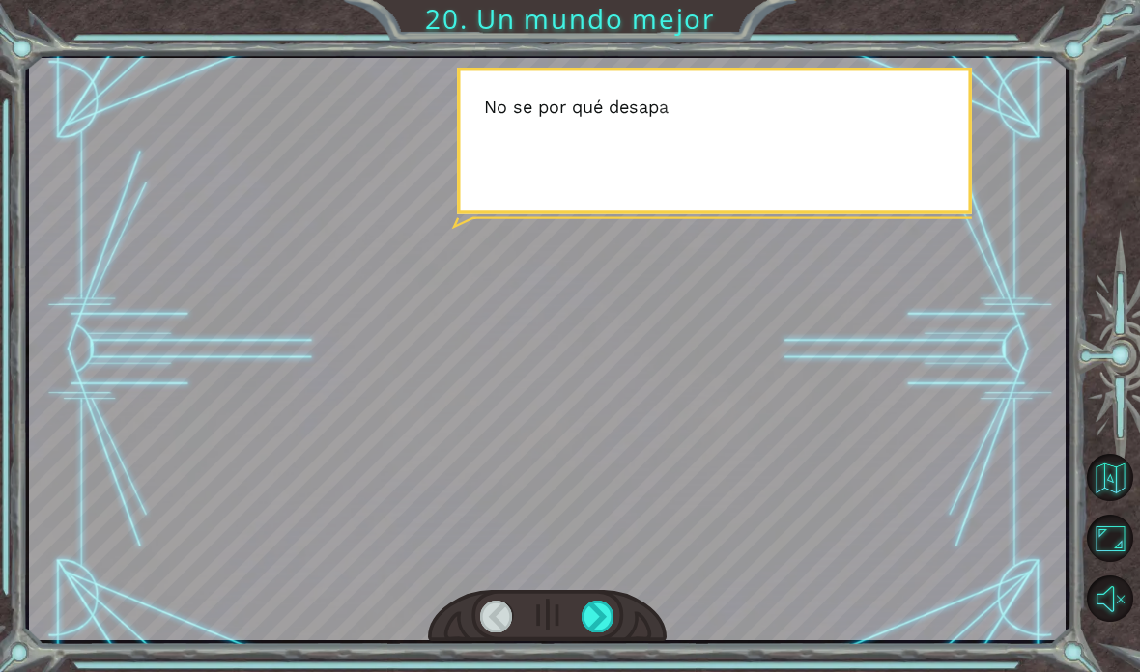
click at [596, 605] on div at bounding box center [597, 617] width 33 height 32
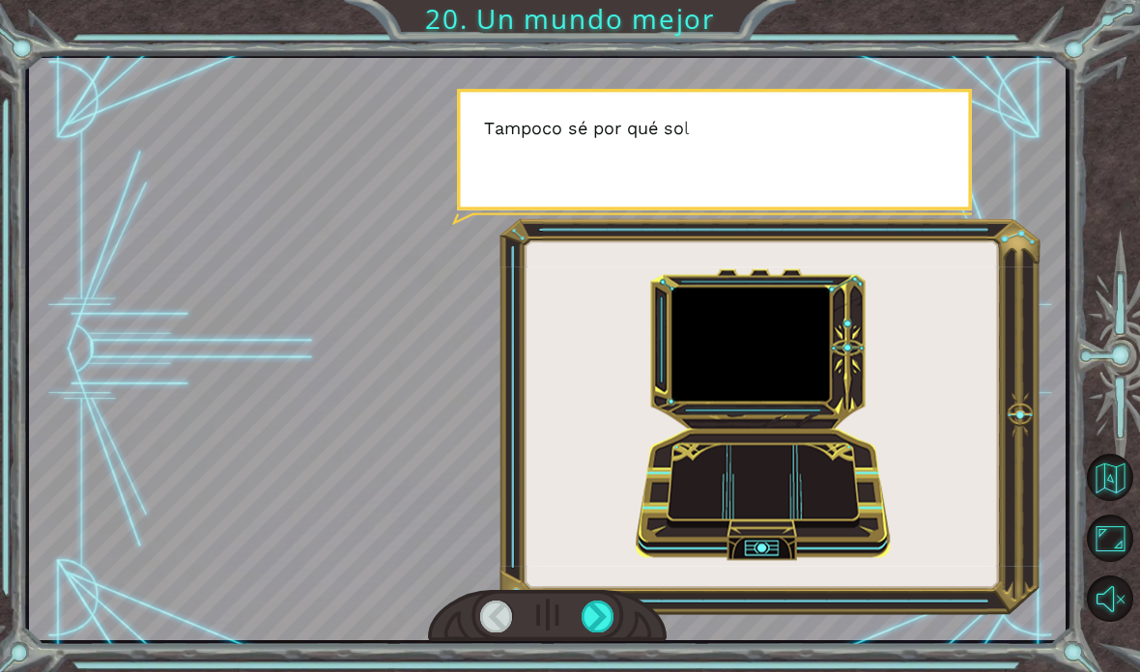
click at [598, 605] on div at bounding box center [597, 617] width 33 height 32
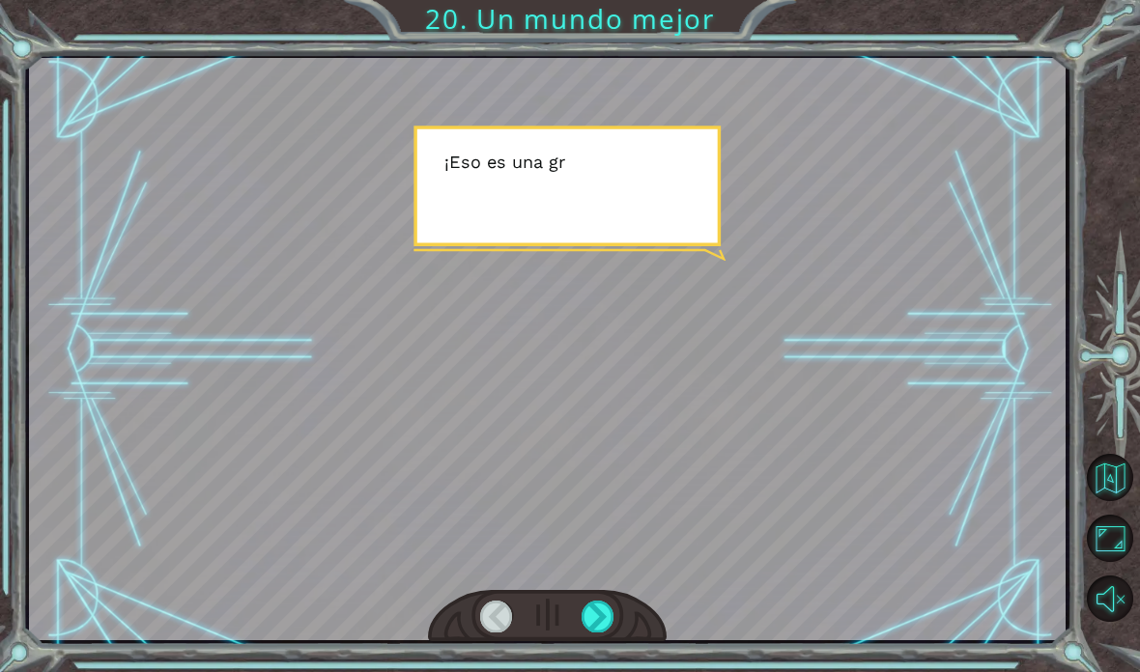
click at [592, 619] on div at bounding box center [597, 617] width 33 height 32
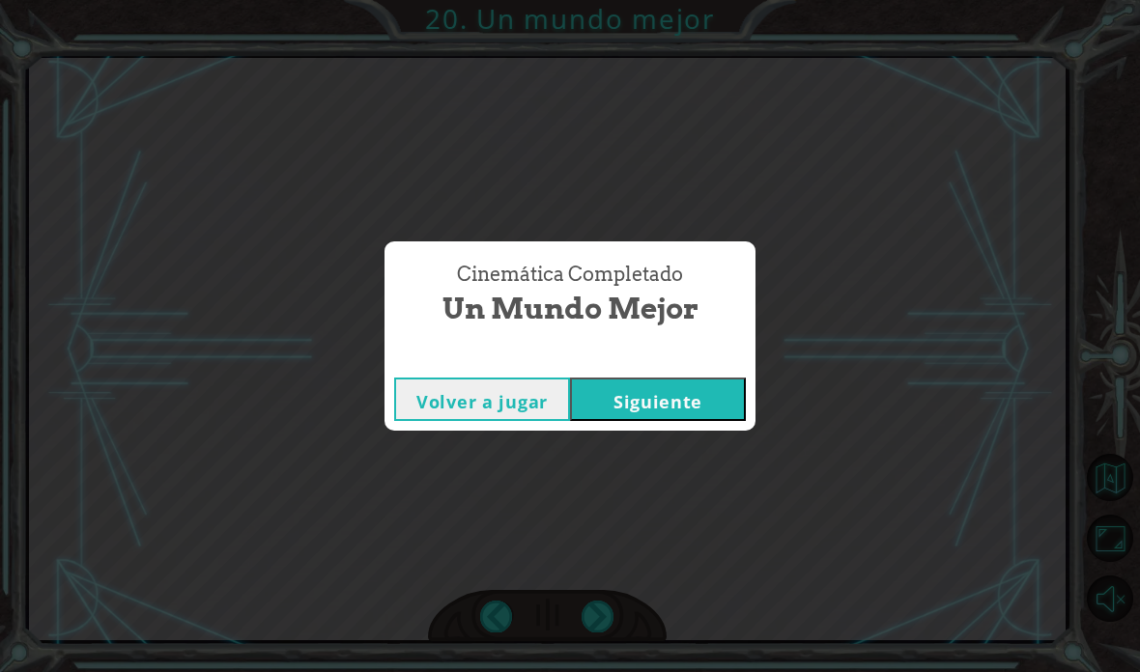
click at [596, 619] on div "Cinemática Completado Un mundo mejor Volver a jugar [GEOGRAPHIC_DATA]" at bounding box center [570, 336] width 1140 height 672
click at [685, 391] on button "Siguiente" at bounding box center [658, 399] width 176 height 43
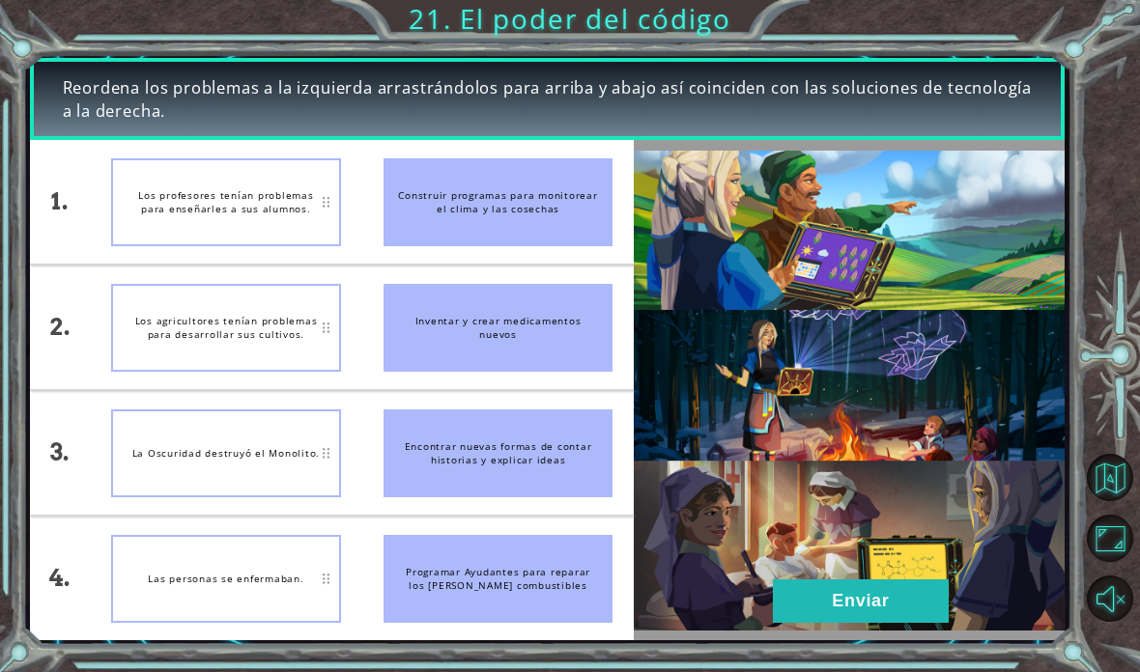
scroll to position [73, 0]
click at [531, 200] on div "Construir programas para monitorear el clima y las cosechas" at bounding box center [498, 202] width 230 height 88
click at [791, 602] on button "Enviar" at bounding box center [861, 601] width 176 height 43
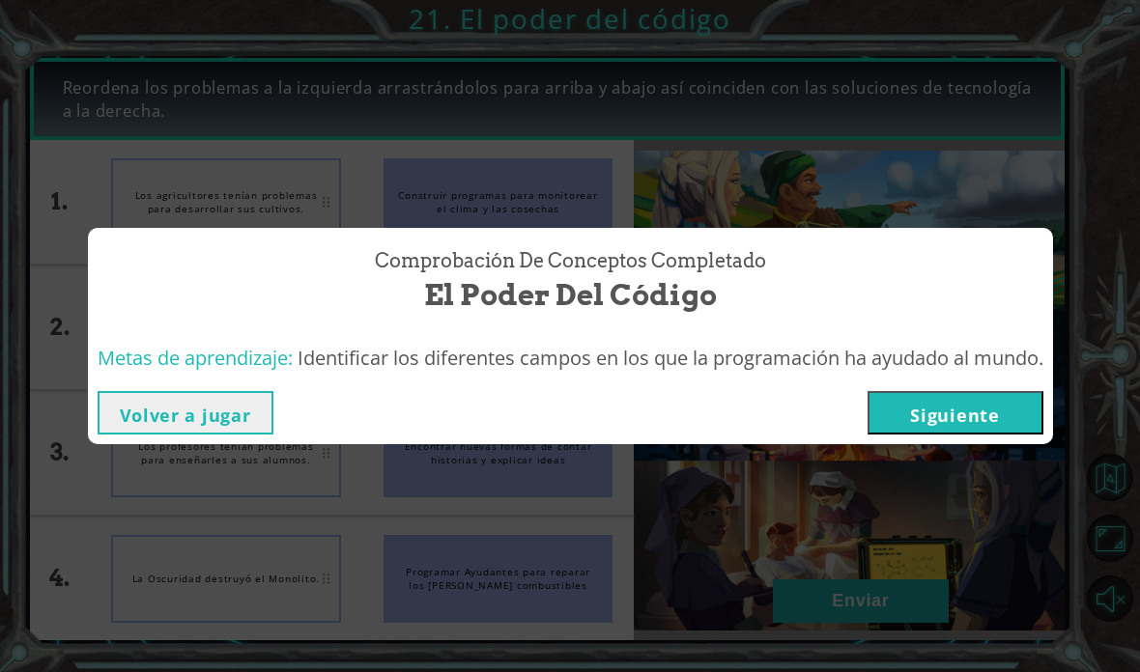
click at [791, 414] on button "Siguiente" at bounding box center [955, 412] width 176 height 43
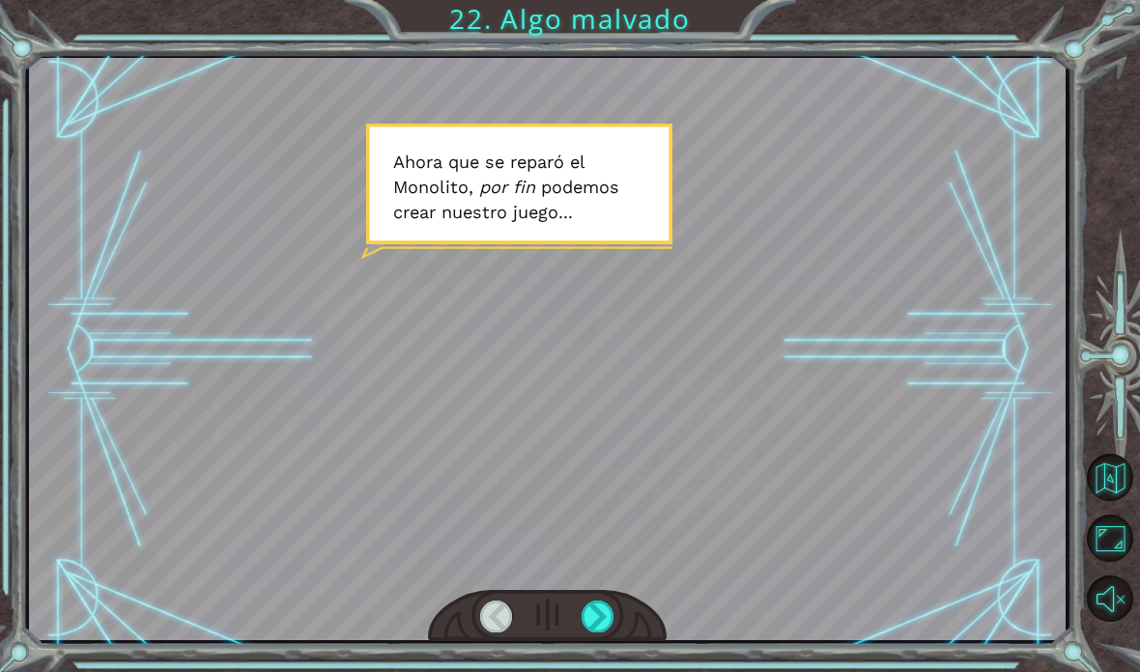
click at [601, 614] on div at bounding box center [597, 617] width 33 height 32
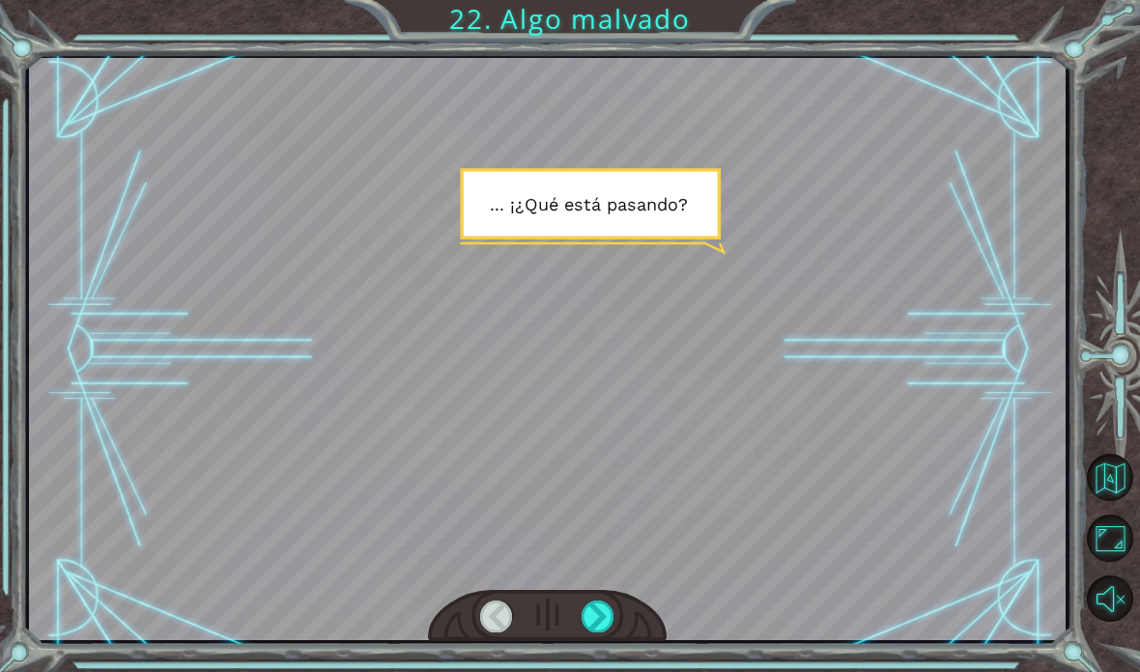
click at [606, 616] on div at bounding box center [597, 617] width 33 height 32
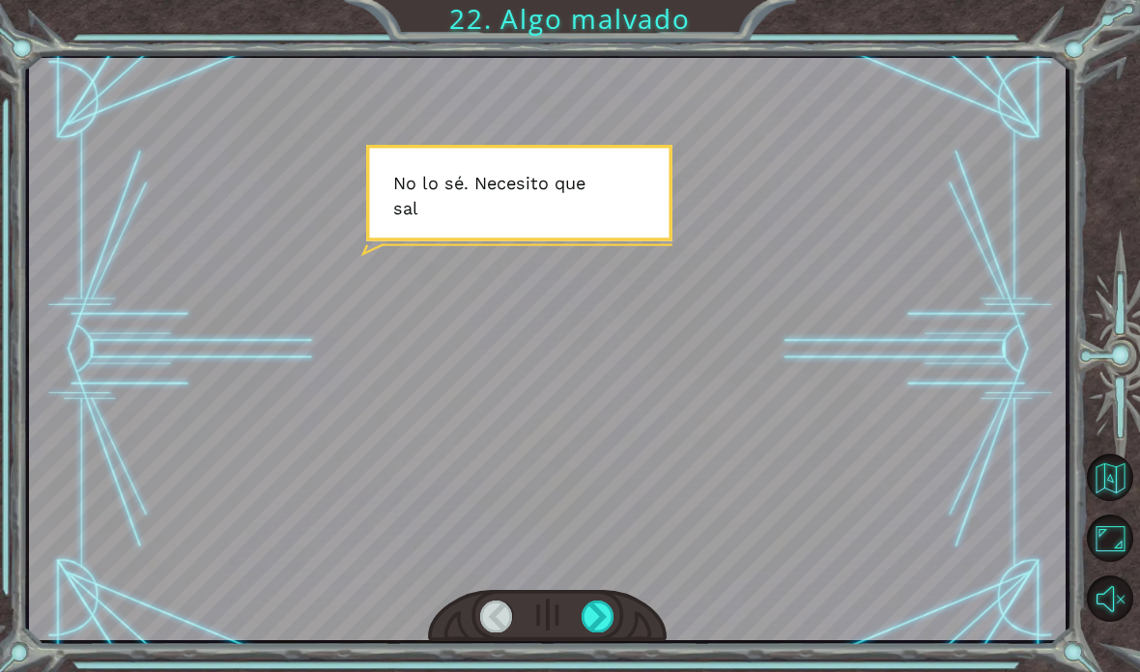
click at [599, 607] on div at bounding box center [597, 617] width 33 height 32
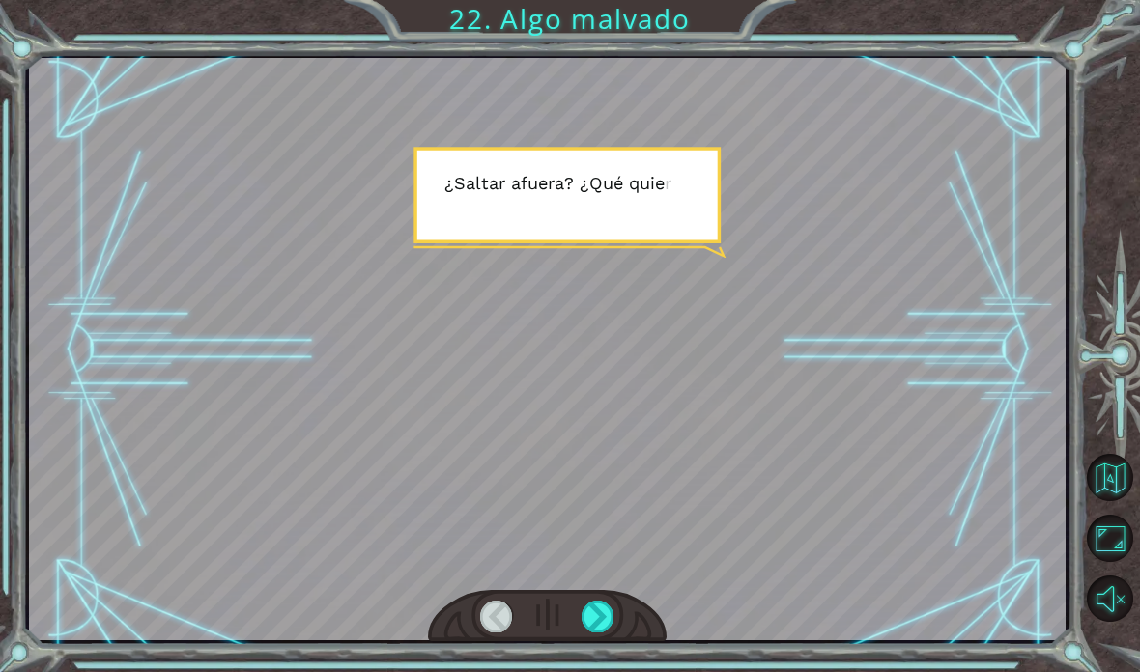
click at [601, 609] on div at bounding box center [597, 617] width 33 height 32
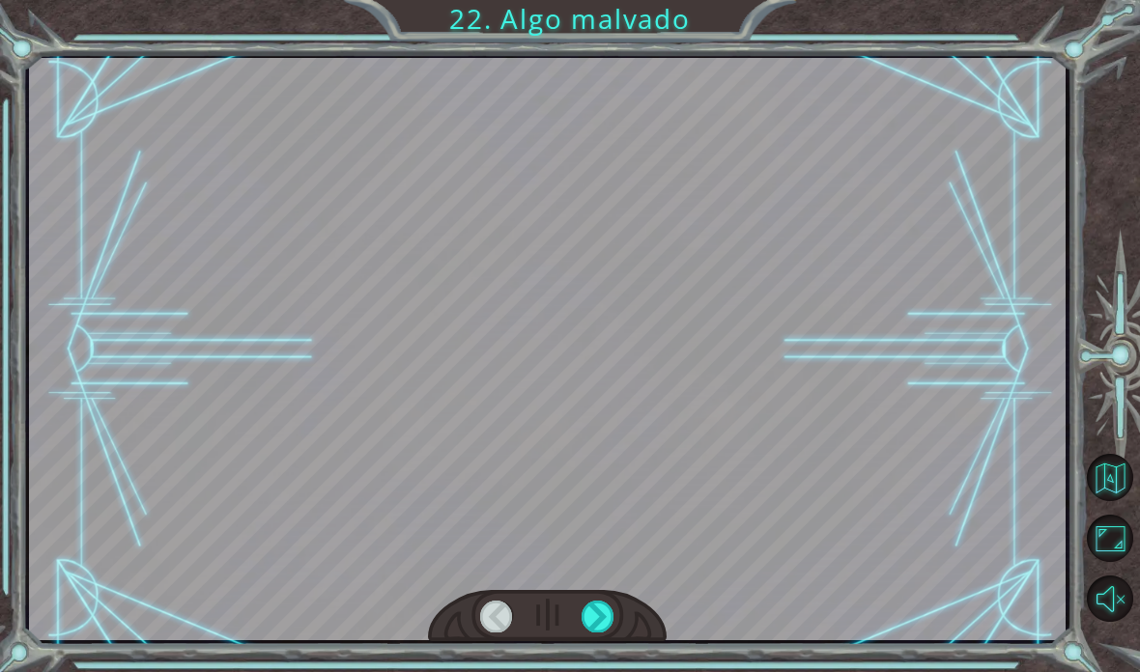
click at [607, 616] on div at bounding box center [597, 617] width 33 height 32
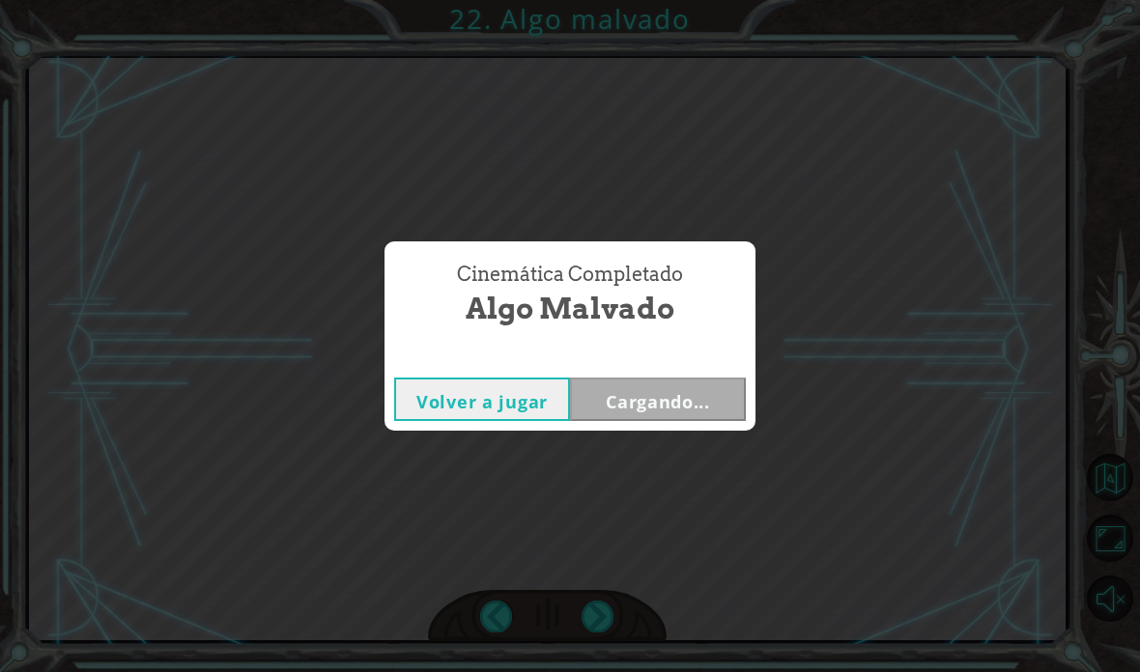
click at [586, 614] on div "Cinemática Completado Algo malvado Volver a jugar Cargando..." at bounding box center [570, 336] width 1140 height 672
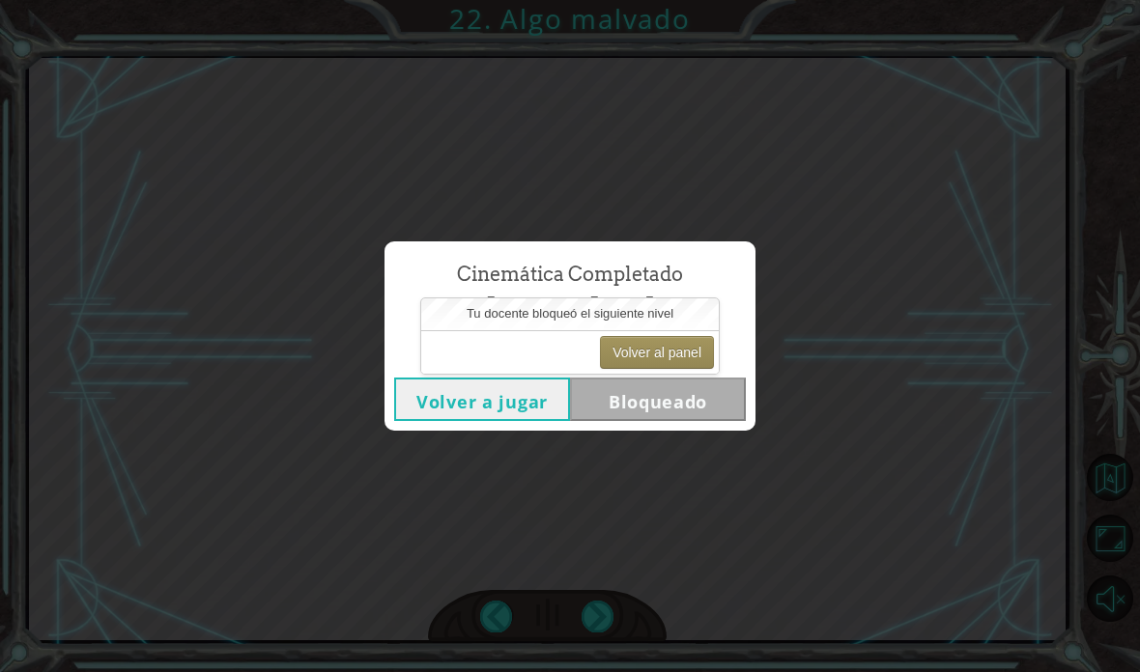
click at [677, 355] on button "Volver al panel" at bounding box center [657, 352] width 114 height 33
